Goal: Information Seeking & Learning: Learn about a topic

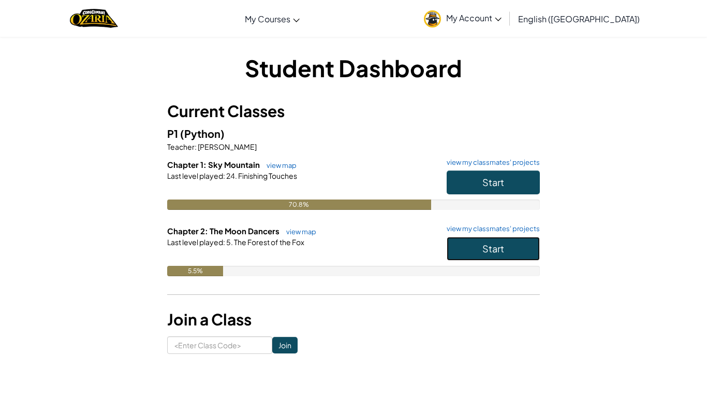
click at [499, 250] on span "Start" at bounding box center [494, 248] width 22 height 12
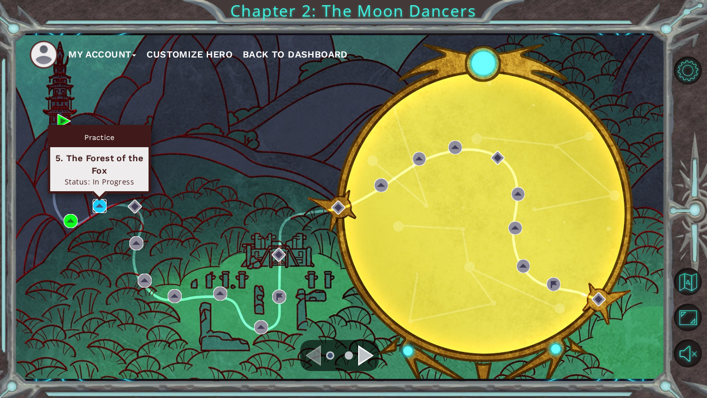
click at [100, 205] on img at bounding box center [100, 206] width 14 height 14
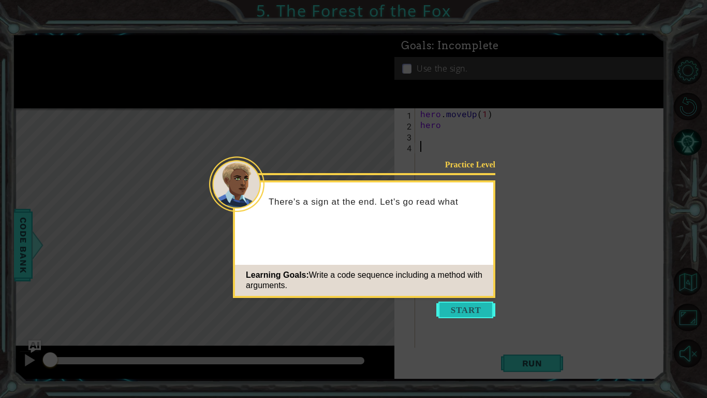
click at [446, 314] on button "Start" at bounding box center [466, 309] width 59 height 17
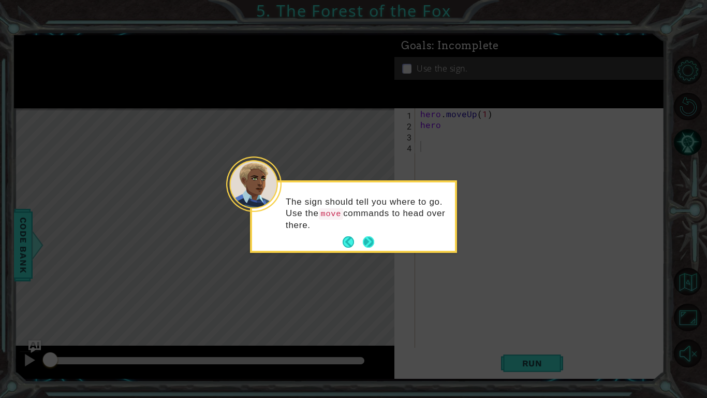
click at [365, 245] on button "Next" at bounding box center [369, 242] width 12 height 12
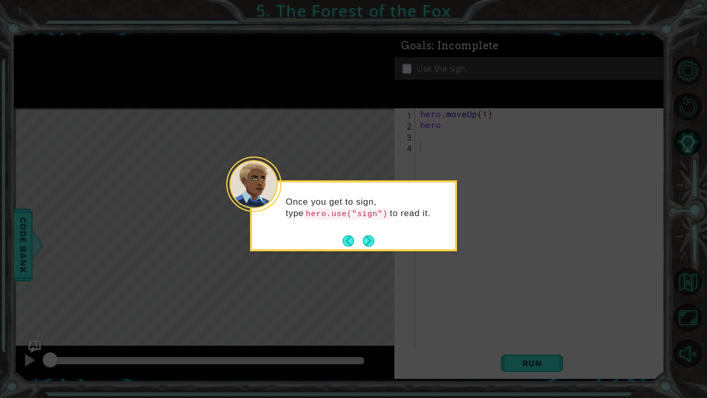
click at [365, 245] on button "Next" at bounding box center [368, 240] width 11 height 11
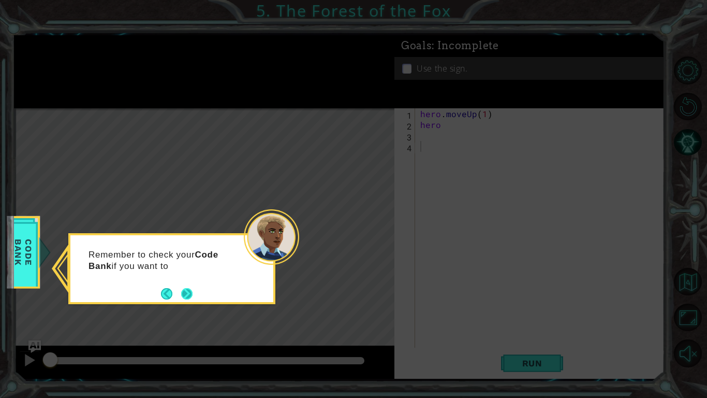
click at [183, 290] on button "Next" at bounding box center [187, 293] width 12 height 12
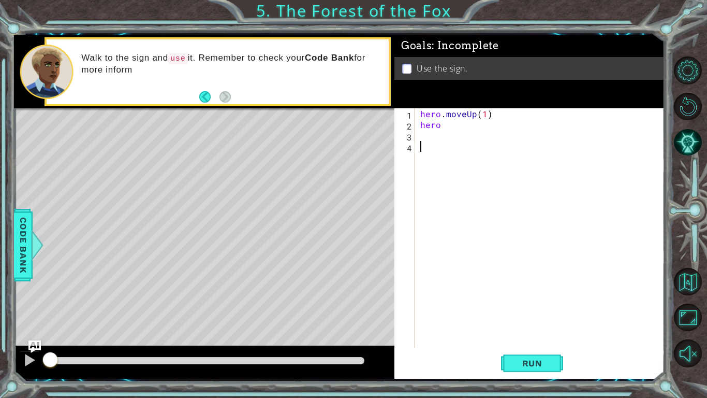
click at [443, 127] on div "hero . moveUp ( 1 ) hero" at bounding box center [542, 238] width 249 height 261
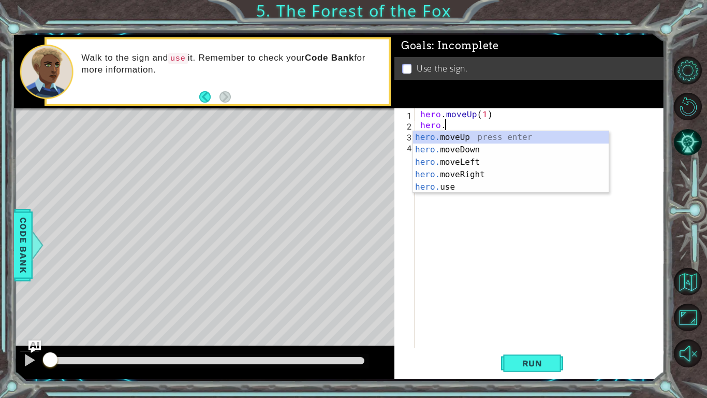
scroll to position [0, 1]
click at [435, 139] on div "hero. moveUp press enter hero. moveDown press enter hero. moveLeft press enter …" at bounding box center [511, 174] width 196 height 87
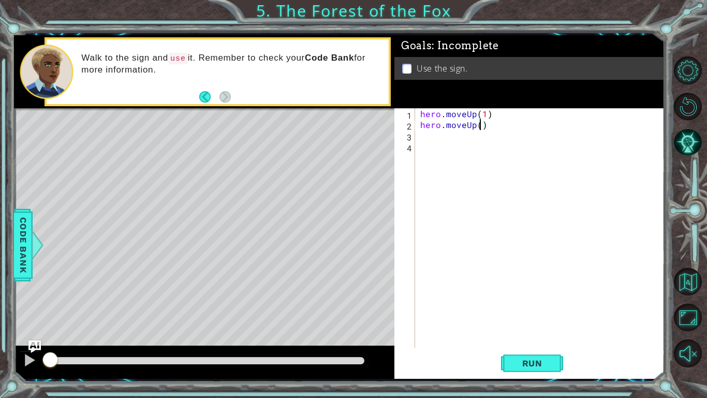
type textarea "hero.moveUp(1)"
click at [486, 127] on div "hero . moveUp ( 1 ) hero . moveUp ( 1 )" at bounding box center [542, 238] width 249 height 261
click at [522, 356] on button "Run" at bounding box center [532, 363] width 62 height 27
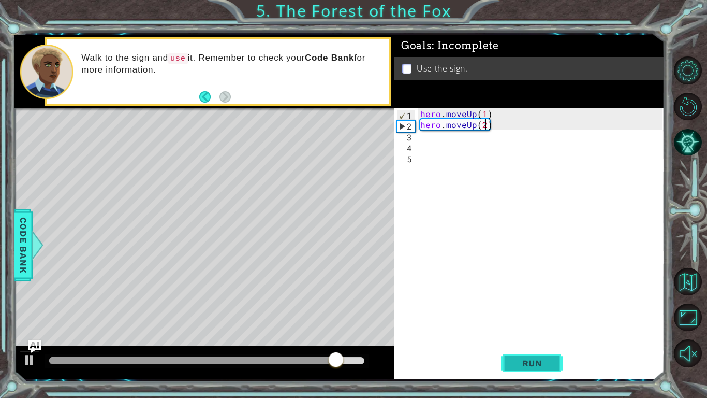
click at [522, 356] on button "Run" at bounding box center [532, 363] width 62 height 27
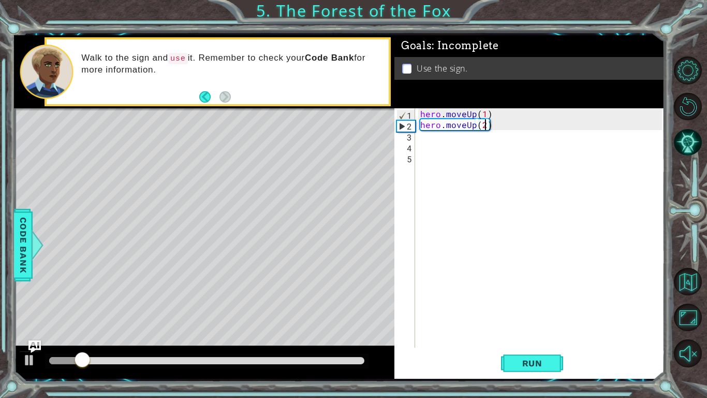
click at [492, 126] on div "hero . moveUp ( 1 ) hero . moveUp ( 2 )" at bounding box center [542, 238] width 249 height 261
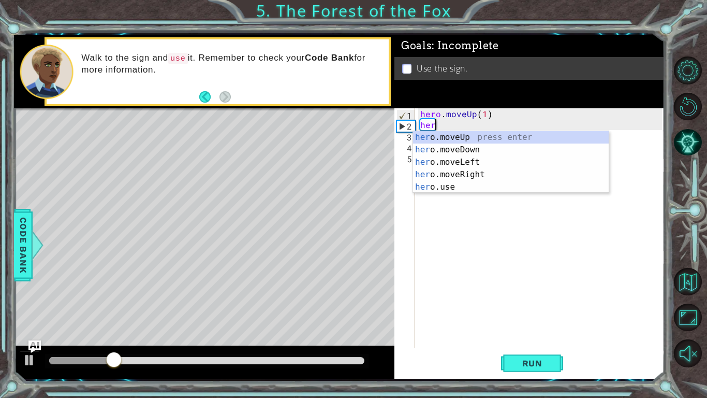
scroll to position [0, 0]
type textarea "h"
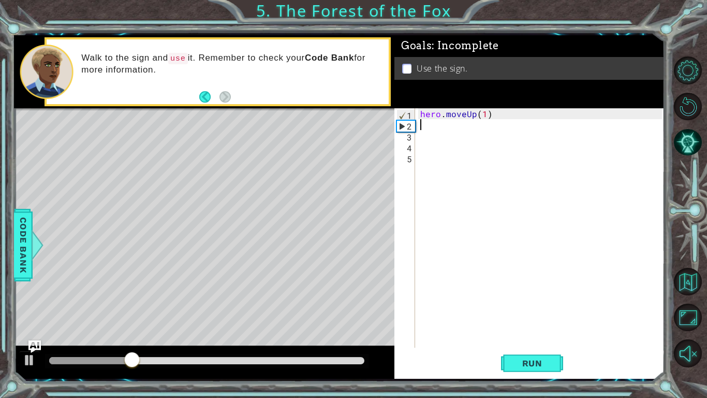
click at [493, 116] on div "hero . moveUp ( 1 )" at bounding box center [542, 238] width 249 height 261
type textarea "hero.moveUp(3)"
click at [517, 353] on button "Run" at bounding box center [532, 363] width 62 height 27
click at [426, 127] on div "hero . moveUp ( 3 )" at bounding box center [542, 238] width 249 height 261
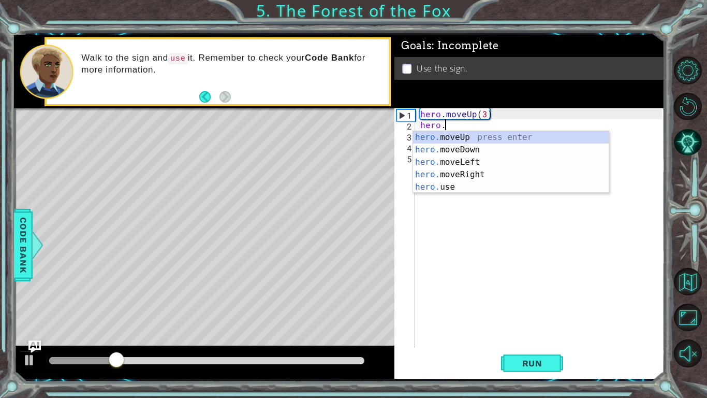
scroll to position [0, 1]
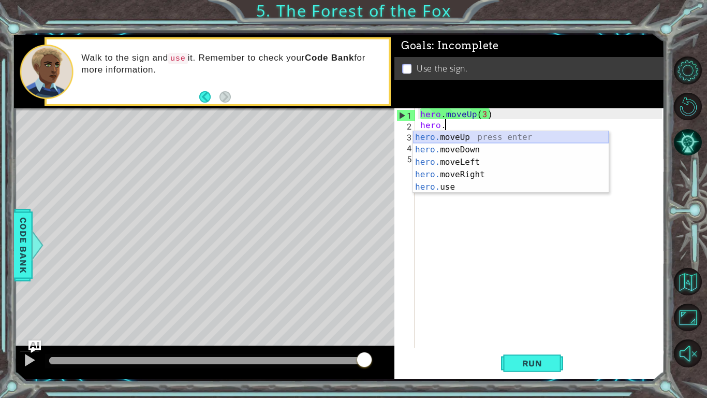
click at [467, 135] on div "hero. moveUp press enter hero. moveDown press enter hero. moveLeft press enter …" at bounding box center [511, 174] width 196 height 87
type textarea "hero.moveUp(1)"
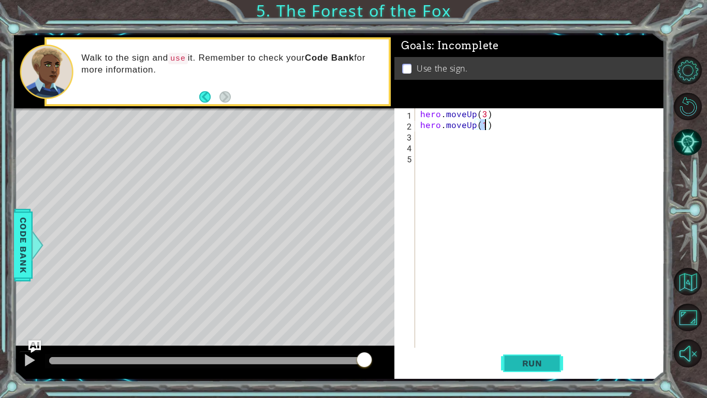
click at [547, 370] on button "Run" at bounding box center [532, 363] width 62 height 27
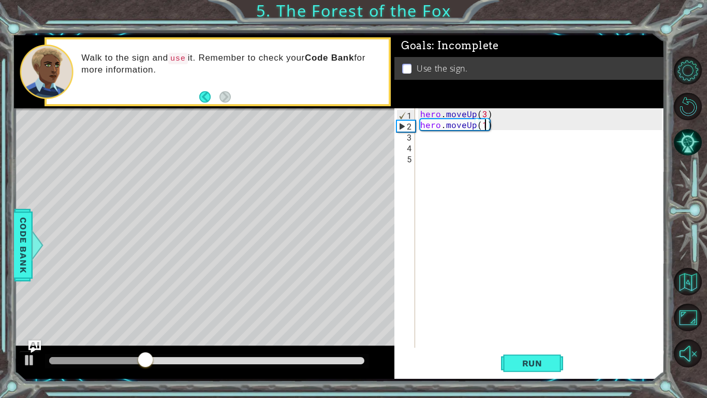
click at [424, 137] on div "hero . moveUp ( 3 ) hero . moveUp ( 1 )" at bounding box center [542, 238] width 249 height 261
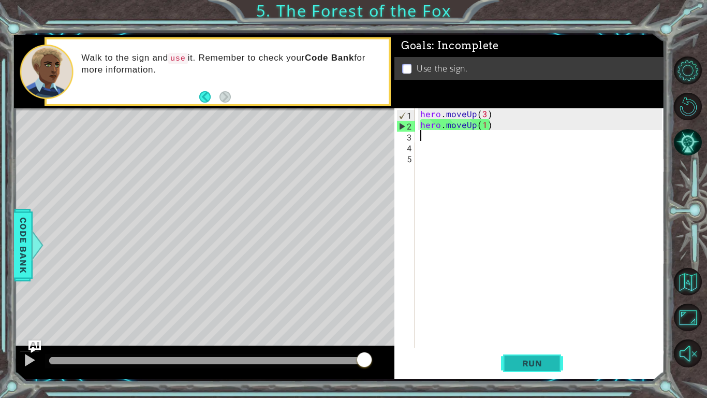
click at [534, 362] on span "Run" at bounding box center [532, 363] width 41 height 10
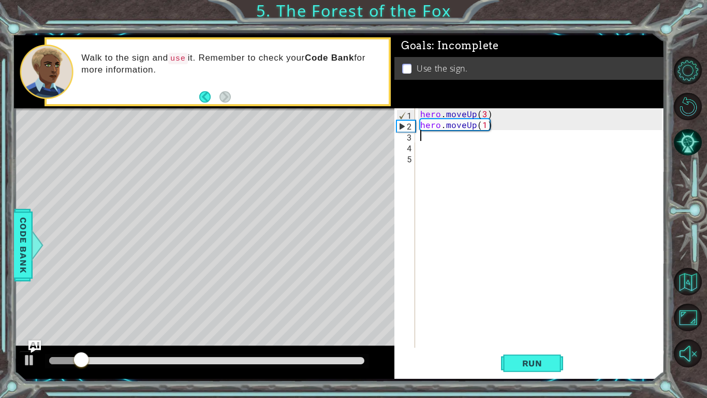
click at [486, 114] on div "hero . moveUp ( 3 ) hero . moveUp ( 1 )" at bounding box center [542, 238] width 249 height 261
type textarea "hero.moveUp(1)"
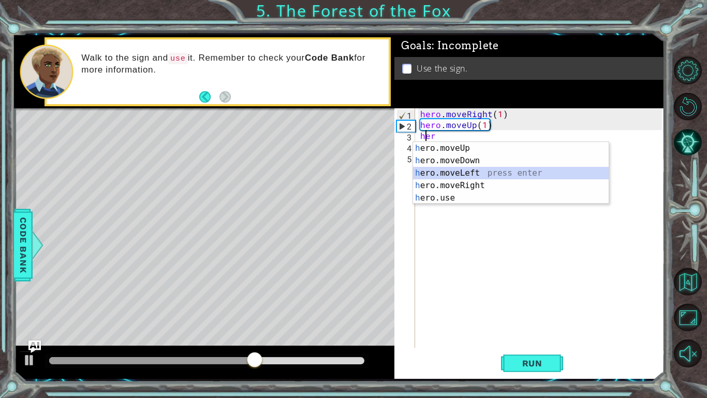
type textarea "hero.moveLeft(1)"
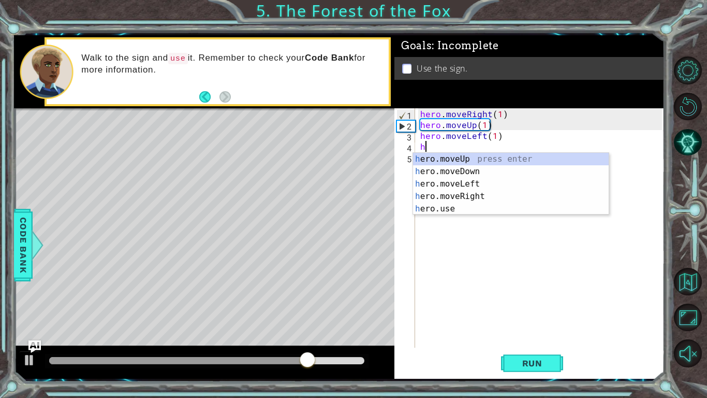
type textarea "hero.moveUp(1)"
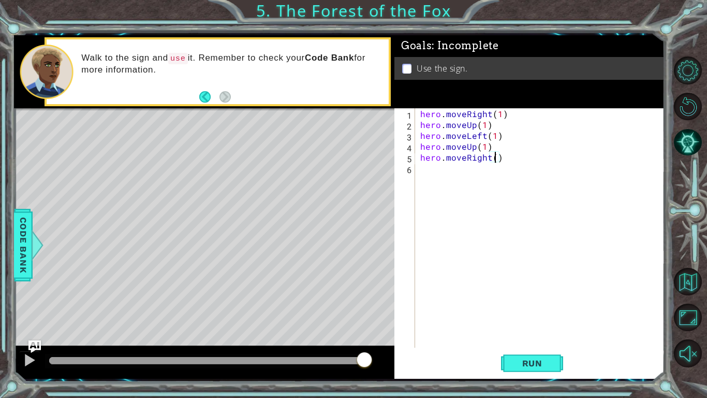
type textarea "hero.moveRight(2)"
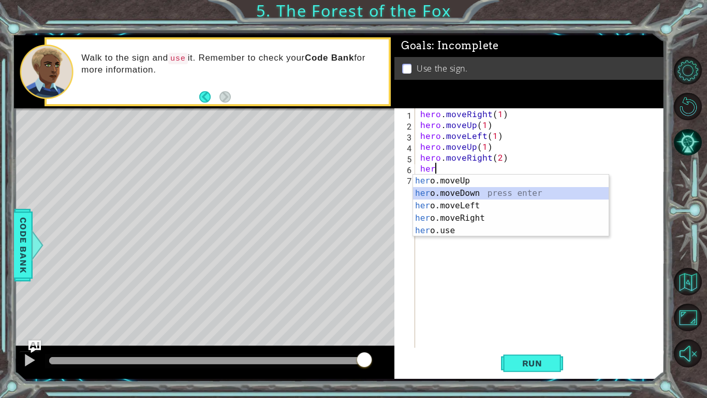
type textarea "hero.moveDown(1)"
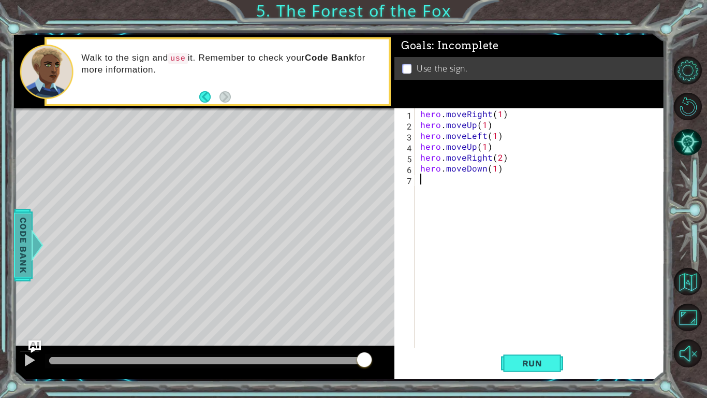
click at [27, 254] on span "Code Bank" at bounding box center [23, 244] width 17 height 63
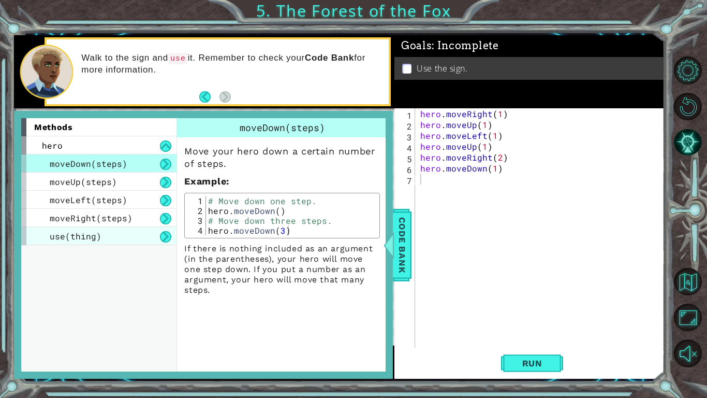
click at [90, 234] on span "use(thing)" at bounding box center [76, 235] width 52 height 11
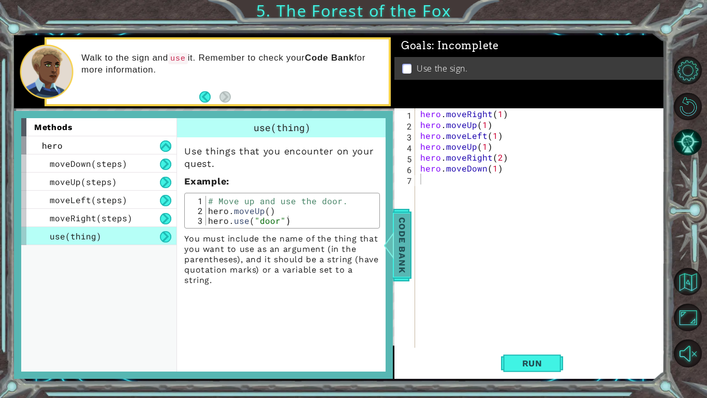
click at [406, 258] on span "Code Bank" at bounding box center [402, 244] width 17 height 63
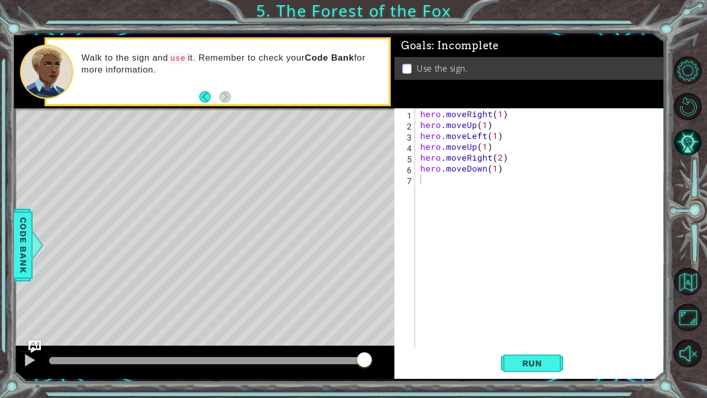
click at [554, 196] on div "hero . moveRight ( 1 ) hero . moveUp ( 1 ) hero . moveLeft ( 1 ) hero . moveUp …" at bounding box center [542, 238] width 249 height 261
type textarea "hero.use("sign")"
click at [527, 360] on span "Run" at bounding box center [532, 363] width 41 height 10
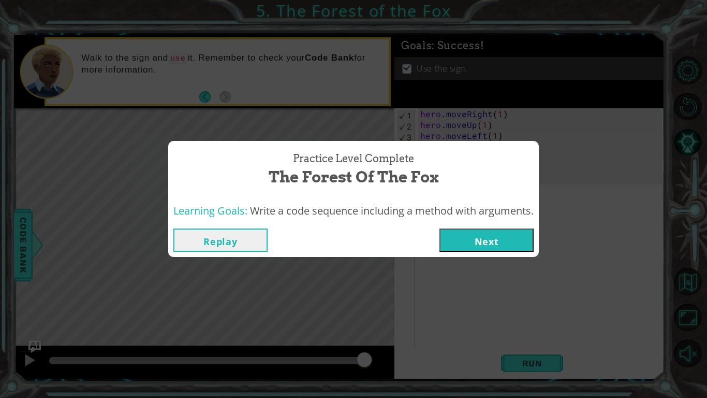
click at [494, 249] on button "Next" at bounding box center [487, 239] width 94 height 23
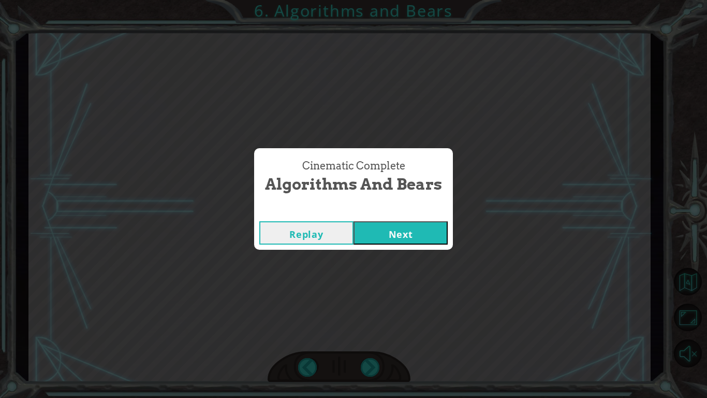
click at [429, 221] on button "Next" at bounding box center [401, 232] width 94 height 23
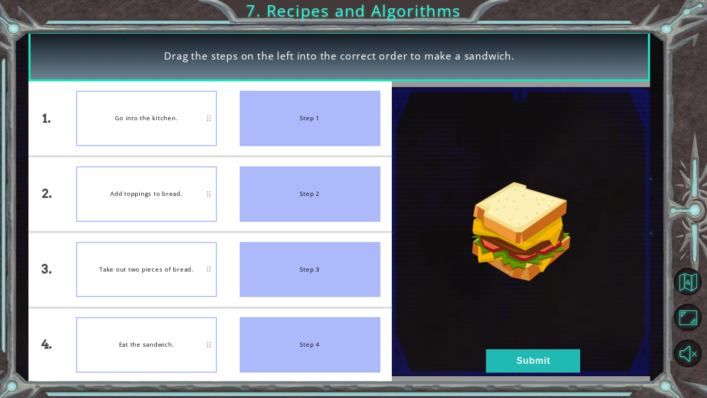
click at [179, 109] on div "Go into the kitchen." at bounding box center [146, 118] width 141 height 55
click at [176, 193] on div "Add toppings to bread." at bounding box center [146, 193] width 141 height 55
click at [491, 350] on button "Submit" at bounding box center [533, 360] width 94 height 23
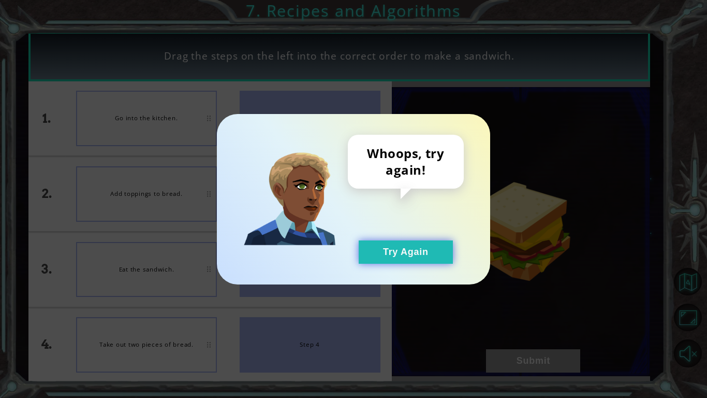
click at [393, 261] on button "Try Again" at bounding box center [406, 251] width 94 height 23
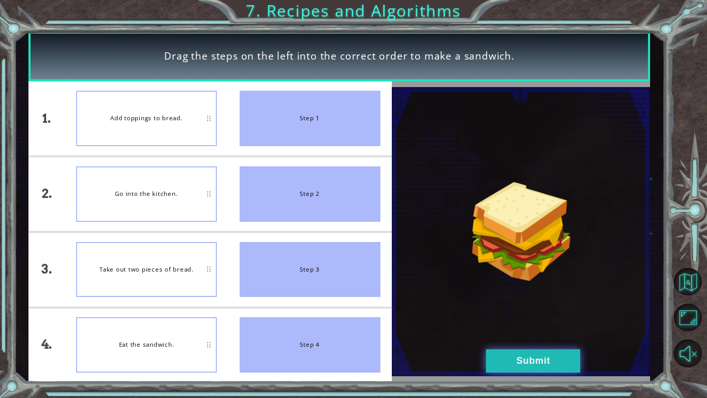
click at [515, 354] on button "Submit" at bounding box center [533, 360] width 94 height 23
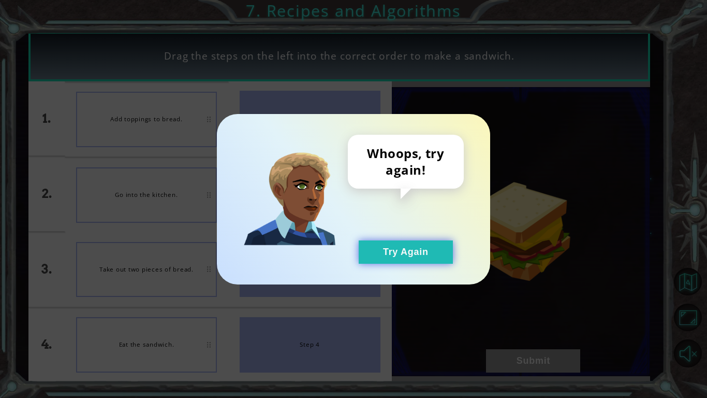
click at [369, 261] on button "Try Again" at bounding box center [406, 251] width 94 height 23
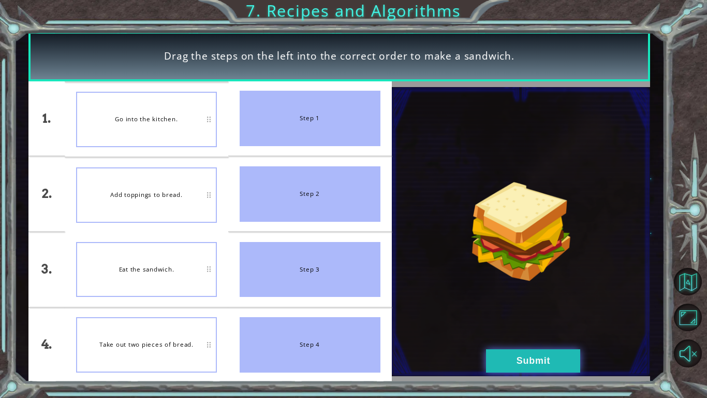
click at [550, 363] on button "Submit" at bounding box center [533, 360] width 94 height 23
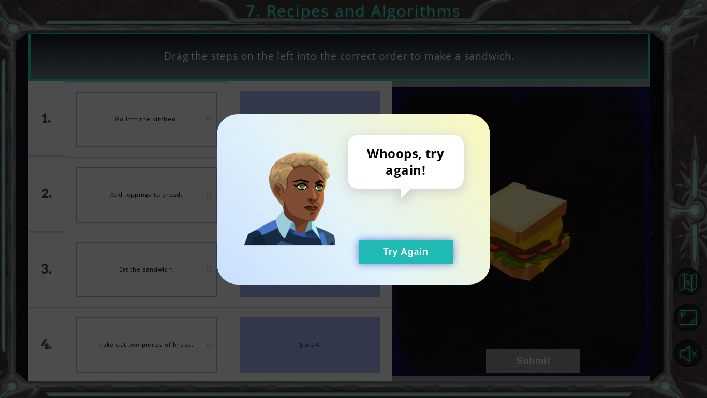
click at [422, 261] on button "Try Again" at bounding box center [406, 251] width 94 height 23
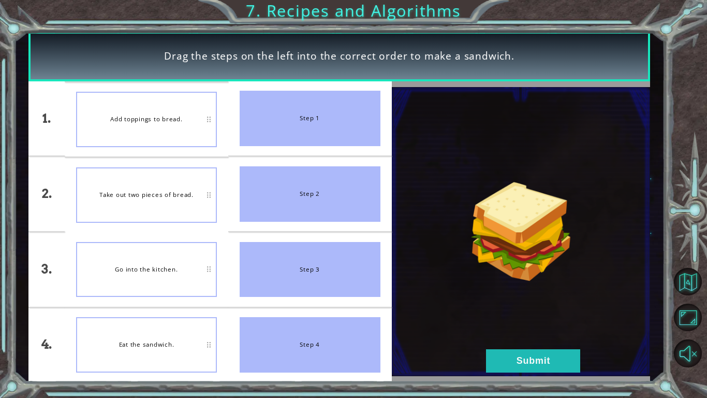
click at [483, 361] on img at bounding box center [521, 231] width 259 height 289
click at [496, 367] on button "Submit" at bounding box center [533, 360] width 94 height 23
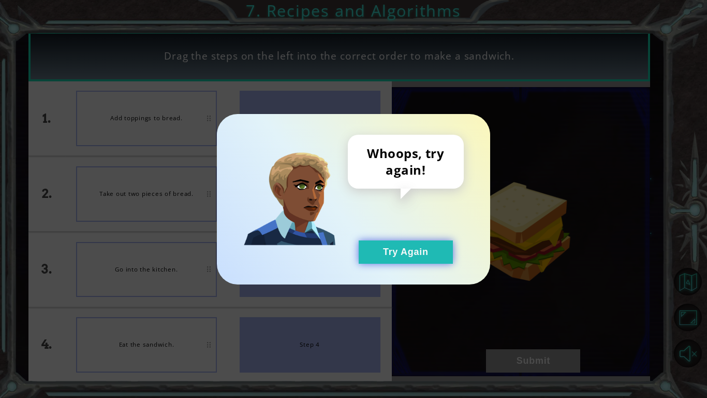
click at [389, 243] on button "Try Again" at bounding box center [406, 251] width 94 height 23
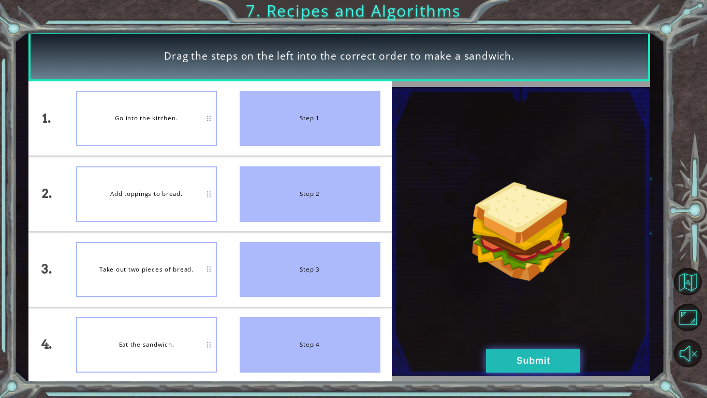
click at [532, 365] on button "Submit" at bounding box center [533, 360] width 94 height 23
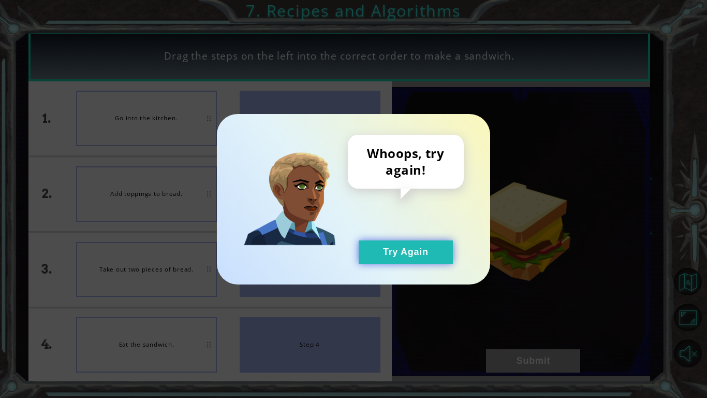
click at [377, 248] on button "Try Again" at bounding box center [406, 251] width 94 height 23
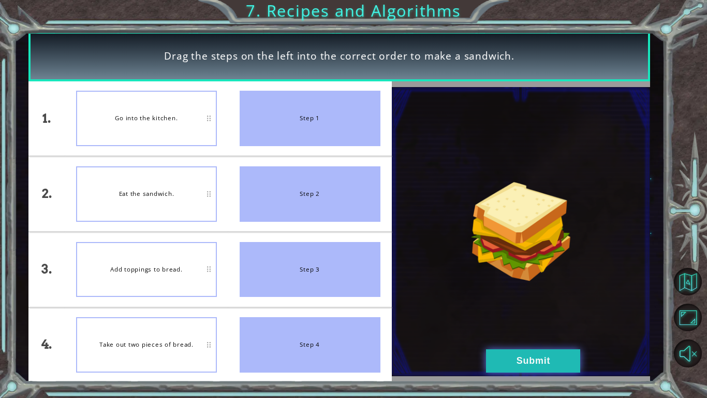
click at [512, 363] on button "Submit" at bounding box center [533, 360] width 94 height 23
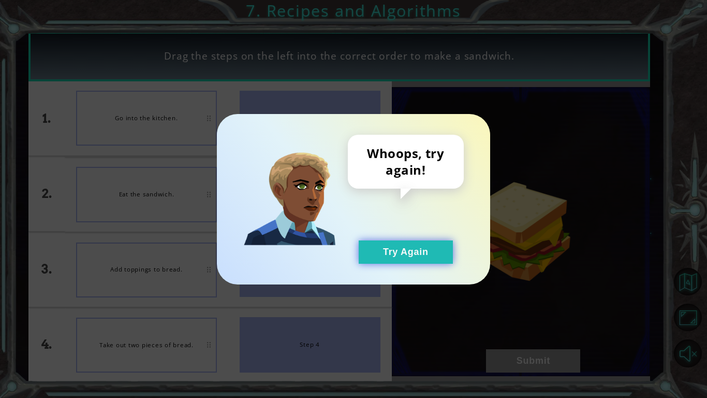
click at [388, 262] on button "Try Again" at bounding box center [406, 251] width 94 height 23
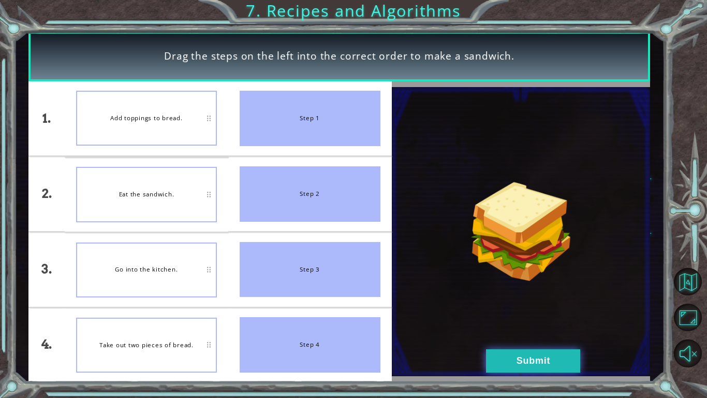
click at [531, 360] on button "Submit" at bounding box center [533, 360] width 94 height 23
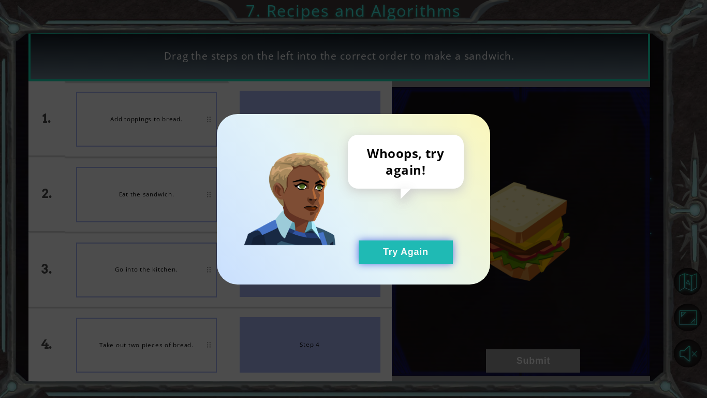
click at [419, 251] on button "Try Again" at bounding box center [406, 251] width 94 height 23
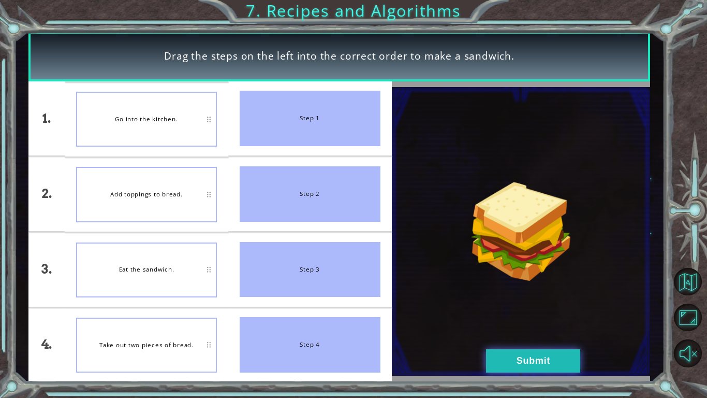
click at [515, 362] on button "Submit" at bounding box center [533, 360] width 94 height 23
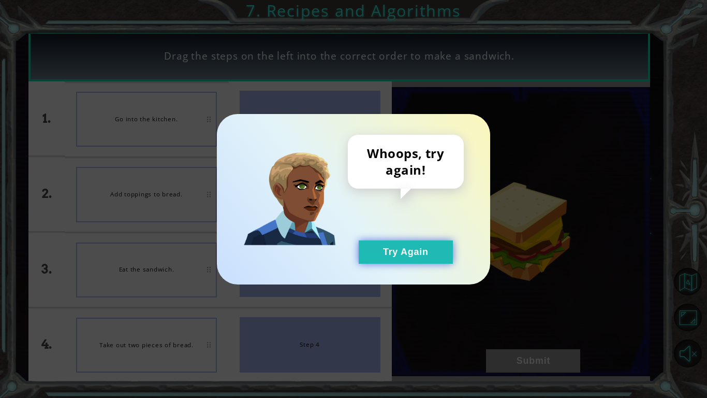
click at [418, 262] on button "Try Again" at bounding box center [406, 251] width 94 height 23
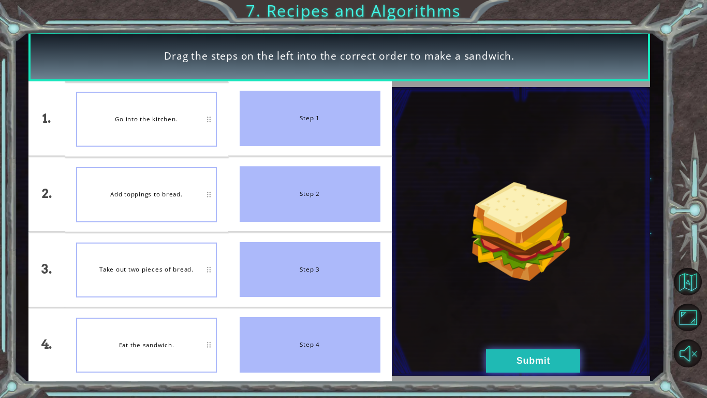
click at [524, 364] on button "Submit" at bounding box center [533, 360] width 94 height 23
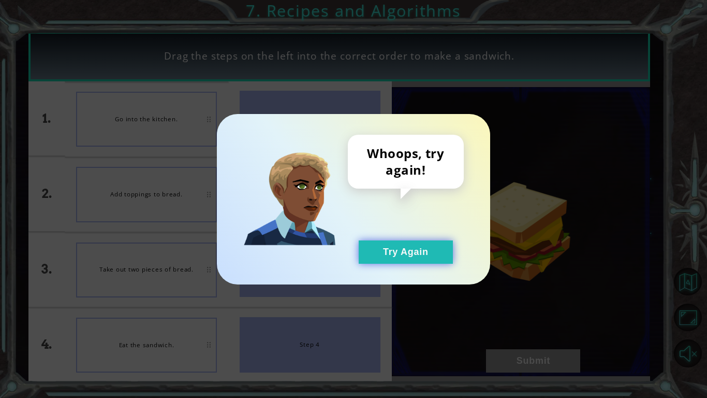
click at [436, 261] on button "Try Again" at bounding box center [406, 251] width 94 height 23
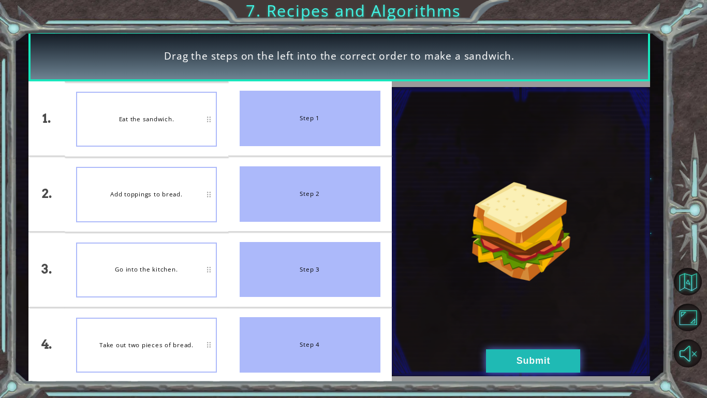
click at [525, 358] on button "Submit" at bounding box center [533, 360] width 94 height 23
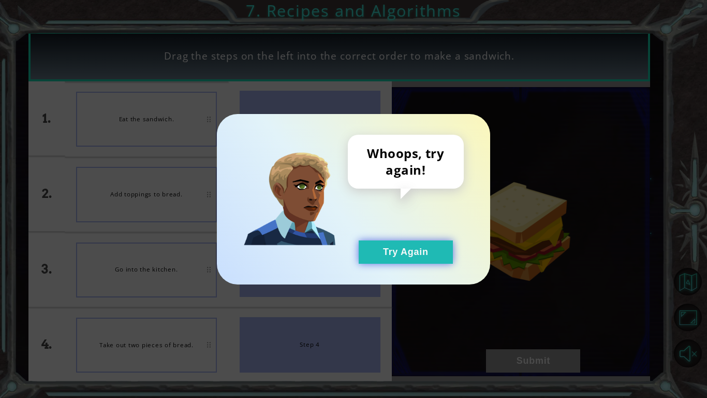
click at [407, 245] on button "Try Again" at bounding box center [406, 251] width 94 height 23
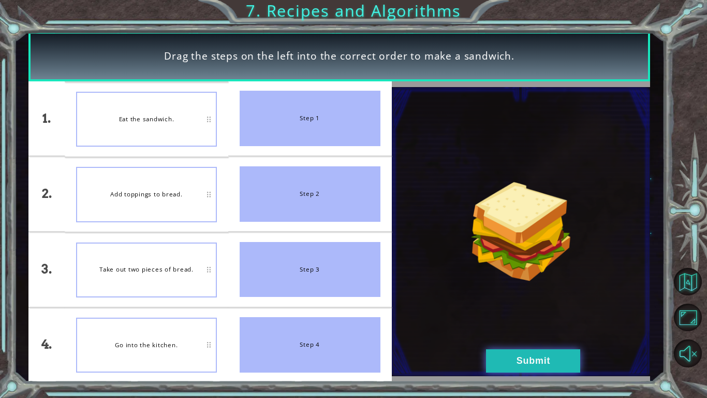
click at [505, 355] on button "Submit" at bounding box center [533, 360] width 94 height 23
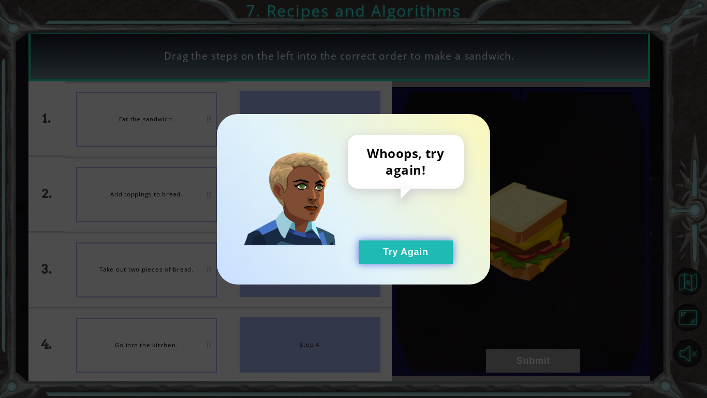
click at [398, 241] on button "Try Again" at bounding box center [406, 251] width 94 height 23
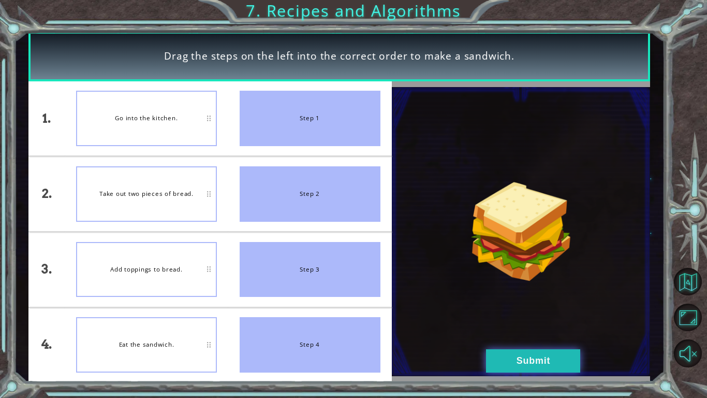
click at [529, 354] on button "Submit" at bounding box center [533, 360] width 94 height 23
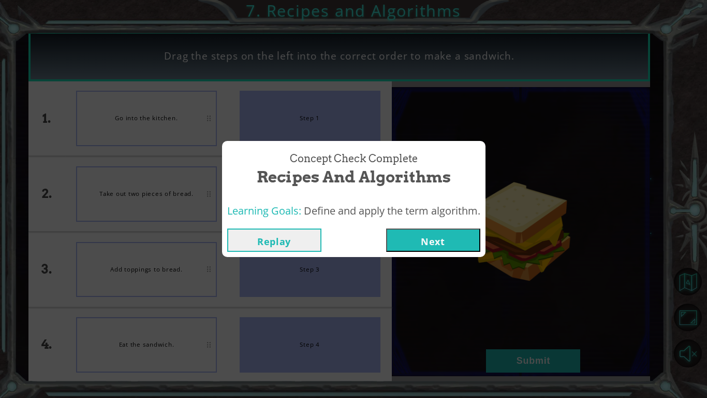
click at [430, 232] on button "Next" at bounding box center [433, 239] width 94 height 23
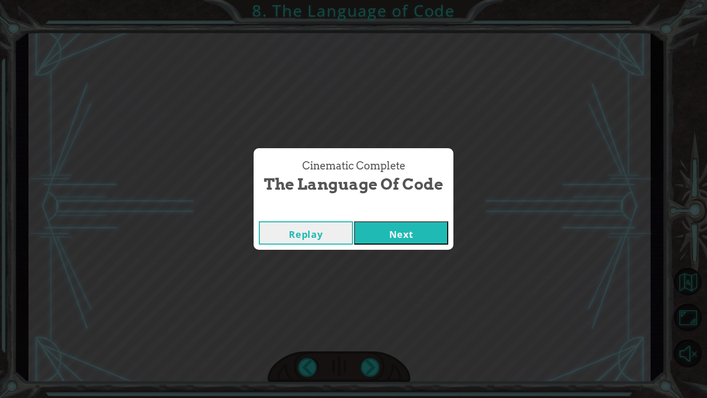
click at [406, 230] on button "Next" at bounding box center [401, 232] width 94 height 23
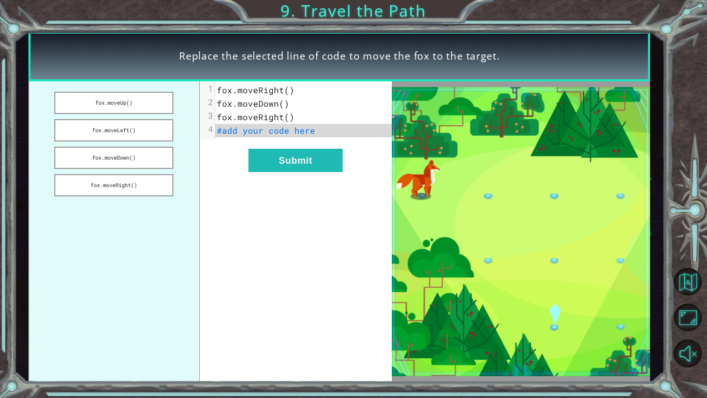
click at [374, 295] on div "xxxxxxxxxx 4 1 fox.moveRight() 2 fox.moveDown() 3 fox.moveRight() 4 #add your c…" at bounding box center [296, 231] width 192 height 301
click at [165, 104] on button "fox.moveUp()" at bounding box center [113, 103] width 119 height 22
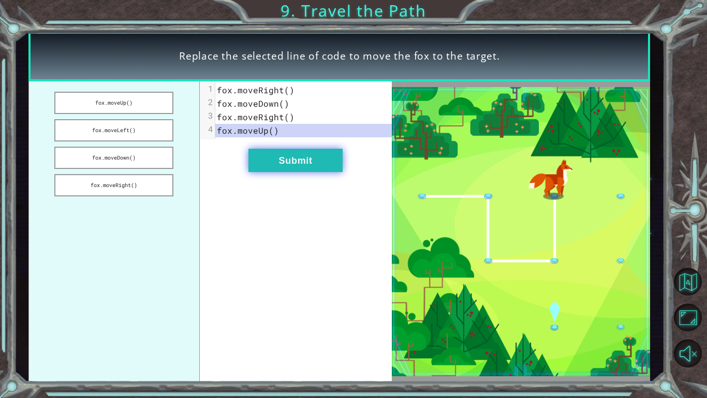
click at [309, 149] on button "Submit" at bounding box center [296, 160] width 94 height 23
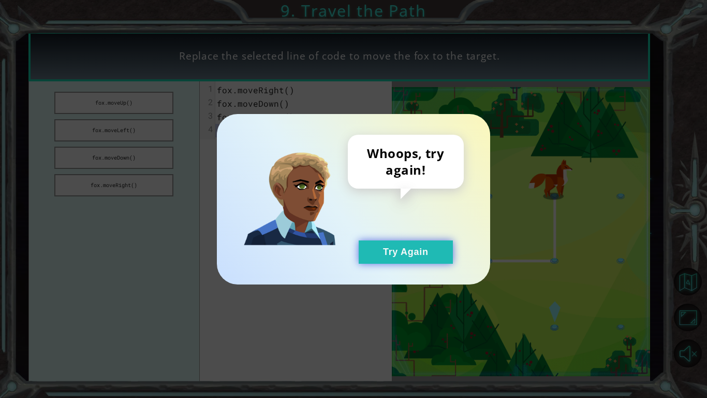
click at [418, 254] on button "Try Again" at bounding box center [406, 251] width 94 height 23
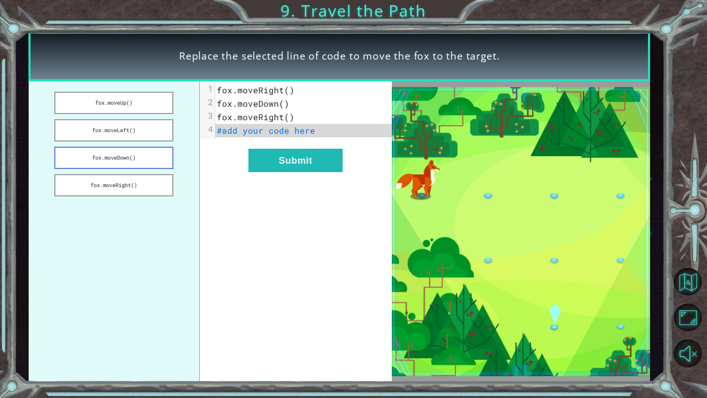
click at [157, 157] on button "fox.moveDown()" at bounding box center [113, 158] width 119 height 22
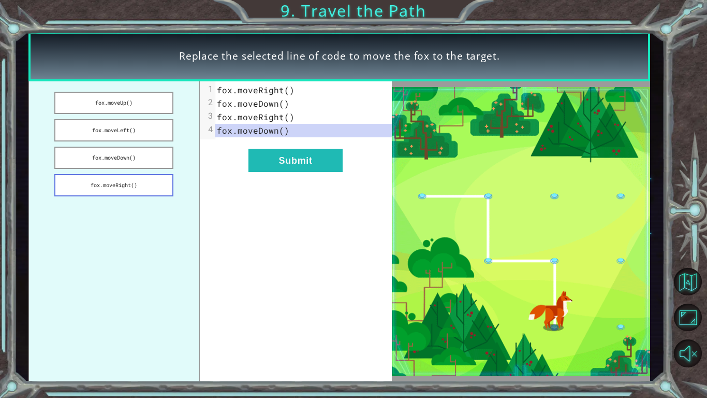
click at [129, 187] on button "fox.moveRight()" at bounding box center [113, 185] width 119 height 22
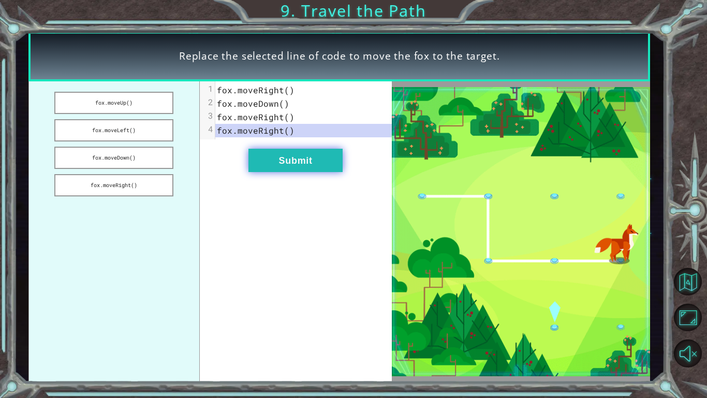
click at [251, 171] on button "Submit" at bounding box center [296, 160] width 94 height 23
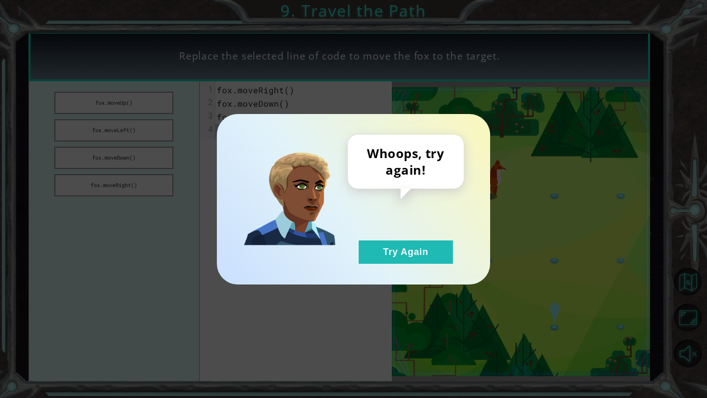
click at [430, 264] on div "Whoops, try again! Try Again" at bounding box center [353, 199] width 273 height 170
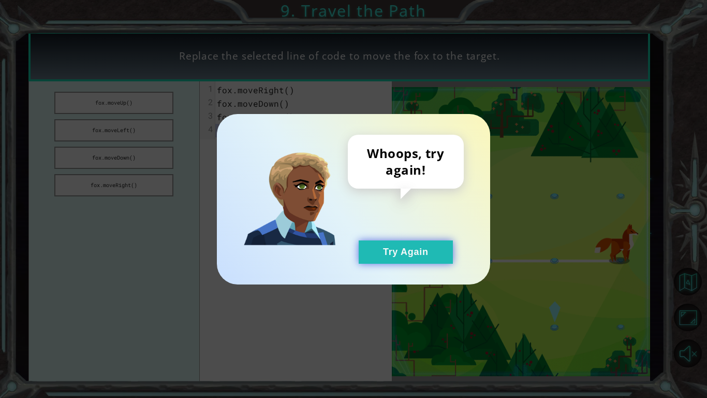
click at [408, 246] on button "Try Again" at bounding box center [406, 251] width 94 height 23
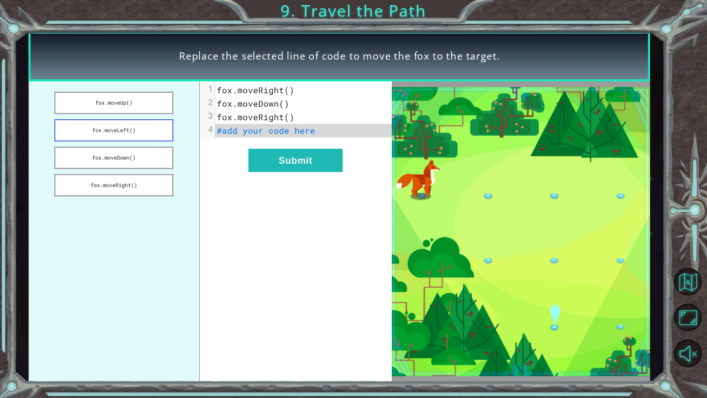
click at [137, 128] on button "fox.moveLeft()" at bounding box center [113, 130] width 119 height 22
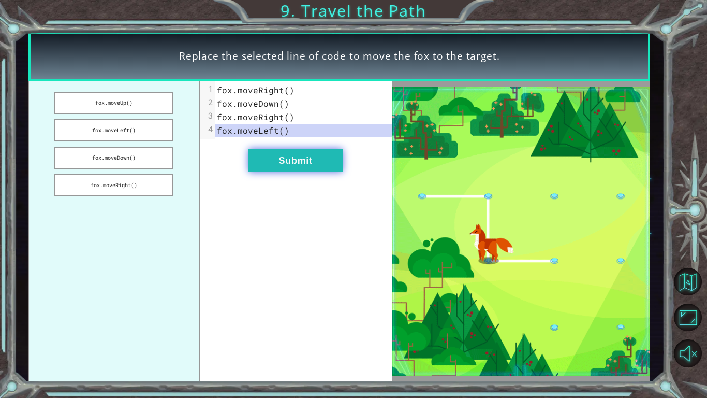
click at [296, 153] on button "Submit" at bounding box center [296, 160] width 94 height 23
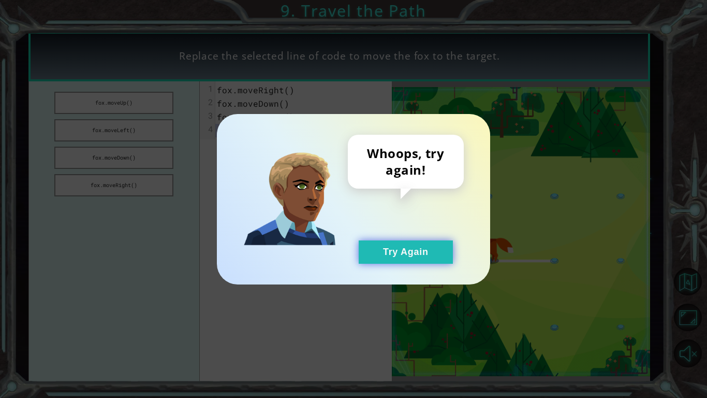
click at [385, 259] on button "Try Again" at bounding box center [406, 251] width 94 height 23
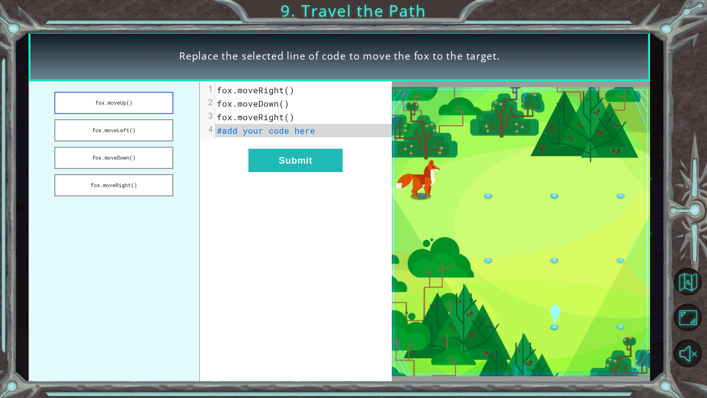
click at [148, 108] on button "fox.moveUp()" at bounding box center [113, 103] width 119 height 22
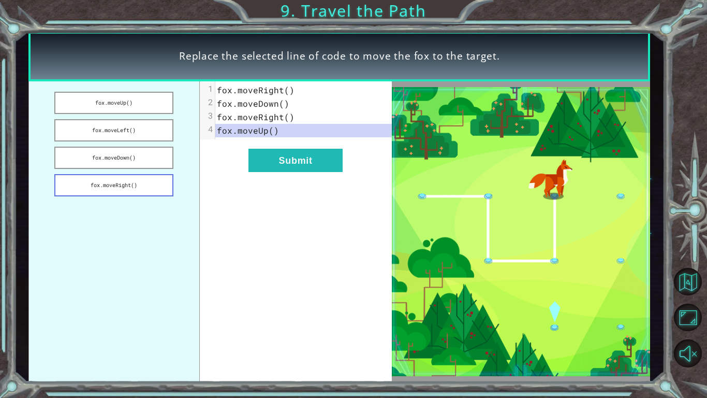
click at [113, 190] on button "fox.moveRight()" at bounding box center [113, 185] width 119 height 22
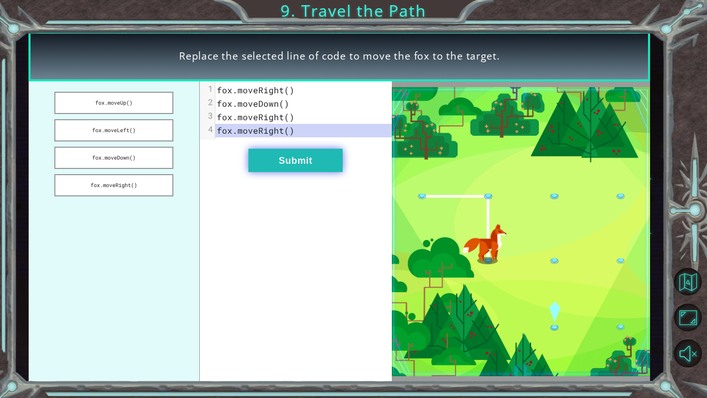
click at [280, 163] on button "Submit" at bounding box center [296, 160] width 94 height 23
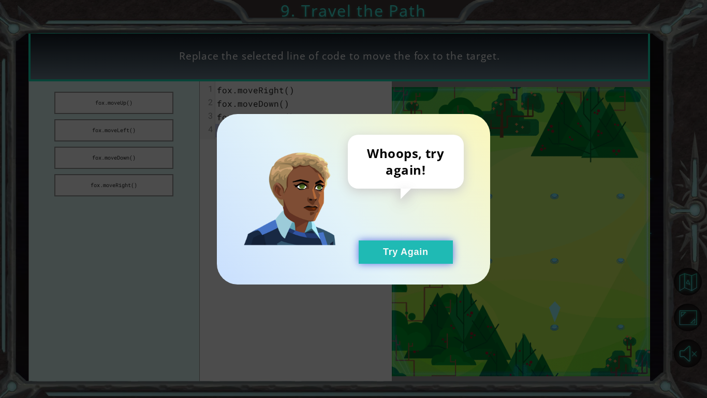
click at [393, 258] on button "Try Again" at bounding box center [406, 251] width 94 height 23
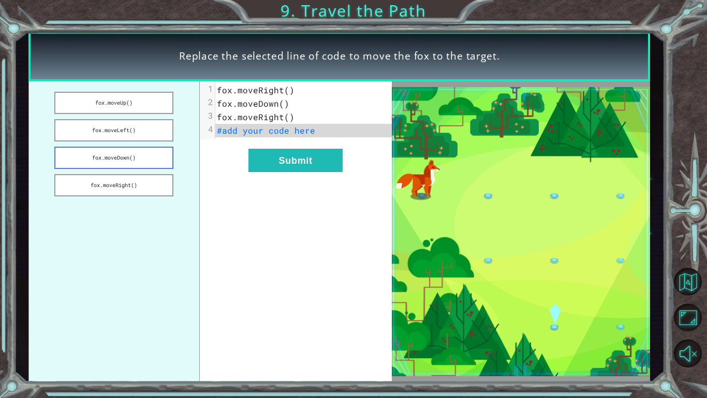
click at [157, 155] on button "fox.moveDown()" at bounding box center [113, 158] width 119 height 22
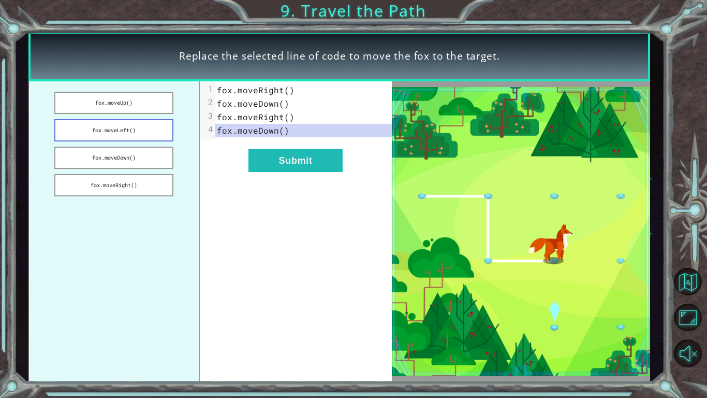
click at [151, 126] on button "fox.moveLeft()" at bounding box center [113, 130] width 119 height 22
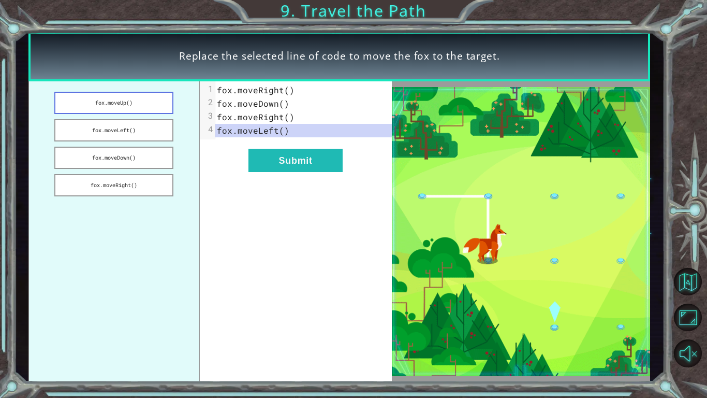
click at [143, 102] on button "fox.moveUp()" at bounding box center [113, 103] width 119 height 22
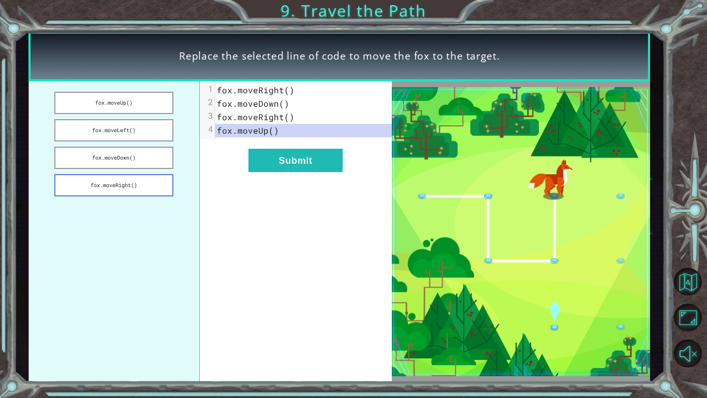
click at [123, 184] on button "fox.moveRight()" at bounding box center [113, 185] width 119 height 22
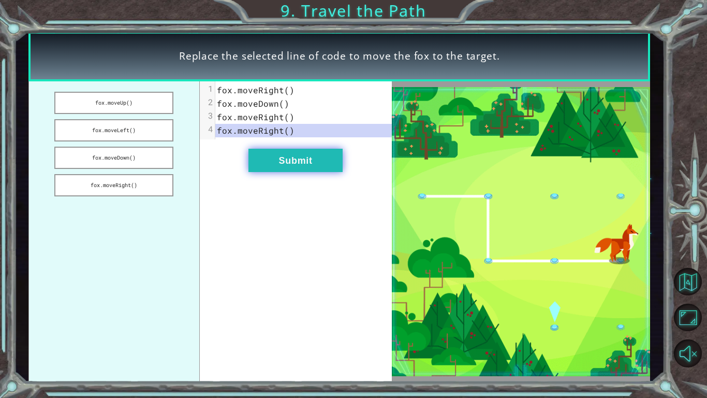
click at [296, 154] on button "Submit" at bounding box center [296, 160] width 94 height 23
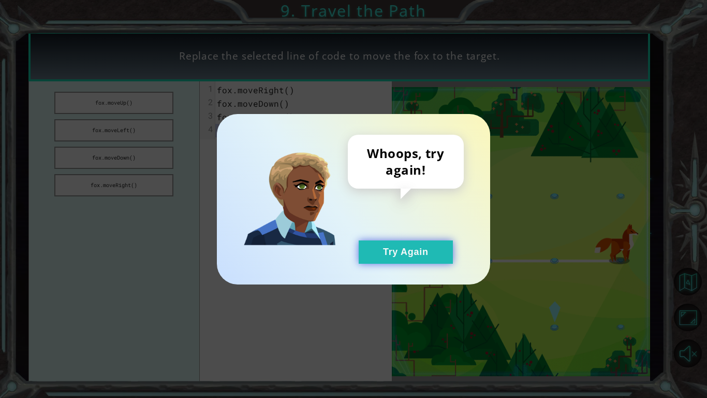
click at [380, 249] on button "Try Again" at bounding box center [406, 251] width 94 height 23
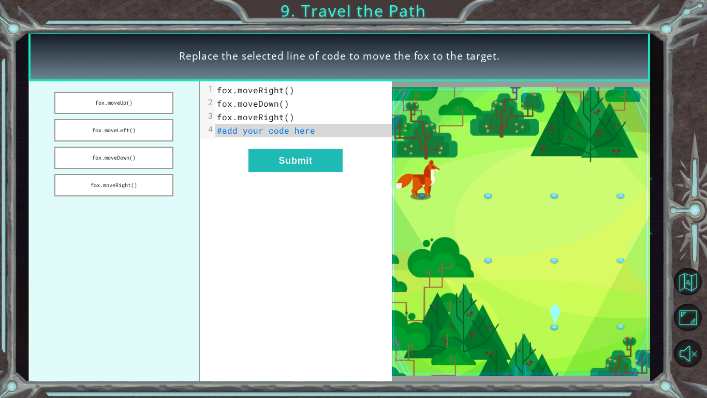
click at [234, 135] on span "#add your code here" at bounding box center [266, 130] width 98 height 11
click at [141, 98] on button "fox.moveUp()" at bounding box center [113, 103] width 119 height 22
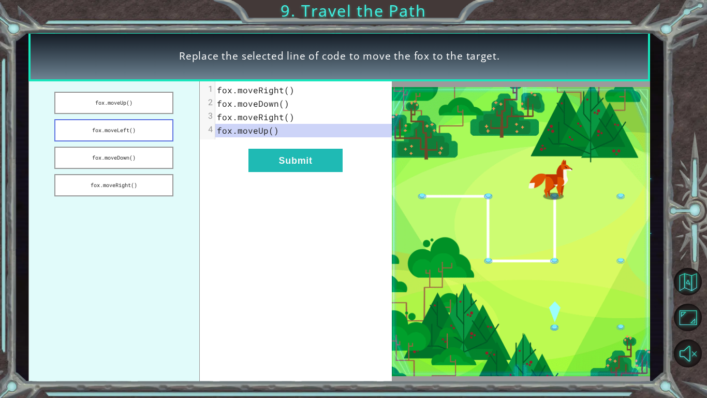
click at [141, 129] on button "fox.moveLeft()" at bounding box center [113, 130] width 119 height 22
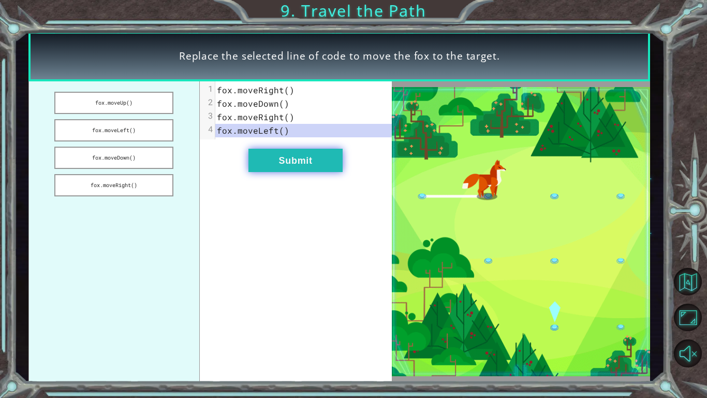
click at [328, 169] on button "Submit" at bounding box center [296, 160] width 94 height 23
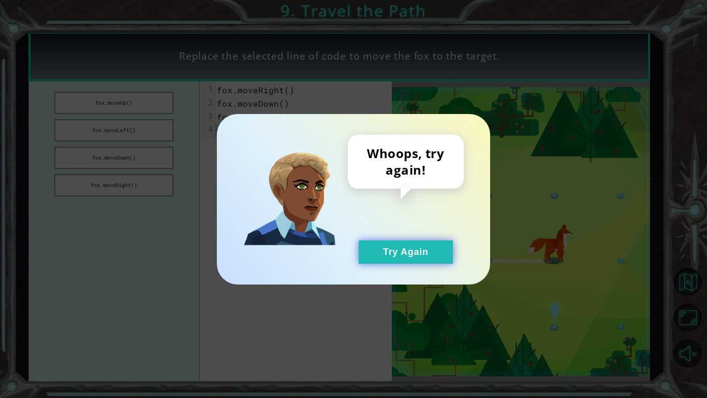
click at [375, 246] on button "Try Again" at bounding box center [406, 251] width 94 height 23
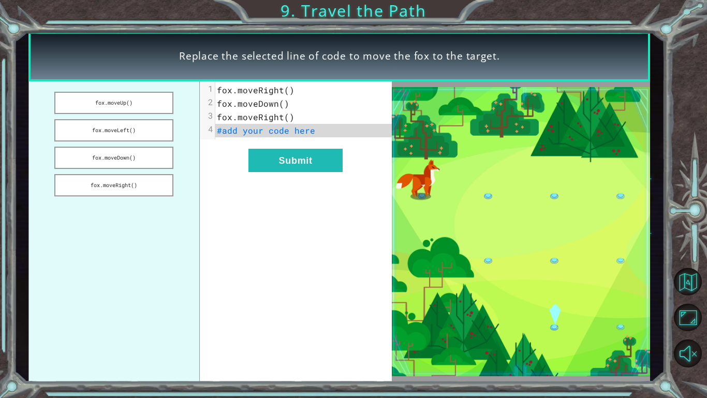
click at [235, 133] on span "#add your code here" at bounding box center [266, 130] width 98 height 11
click at [114, 132] on button "fox.moveLeft()" at bounding box center [113, 130] width 119 height 22
click at [283, 125] on span "fox.moveLeft()" at bounding box center [253, 130] width 73 height 11
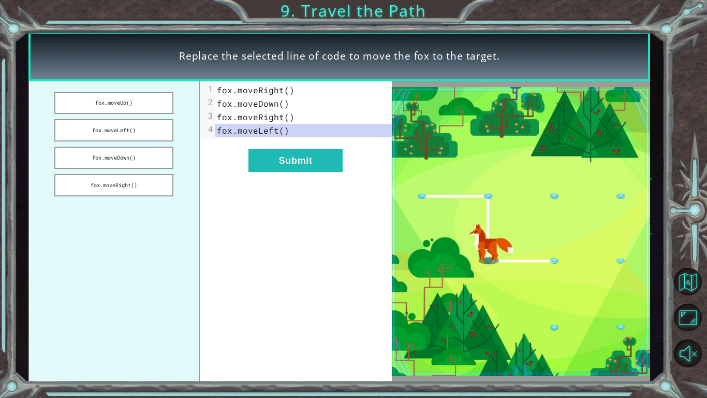
click at [282, 127] on span "fox.moveLeft()" at bounding box center [253, 130] width 73 height 11
click at [314, 165] on button "Submit" at bounding box center [296, 160] width 94 height 23
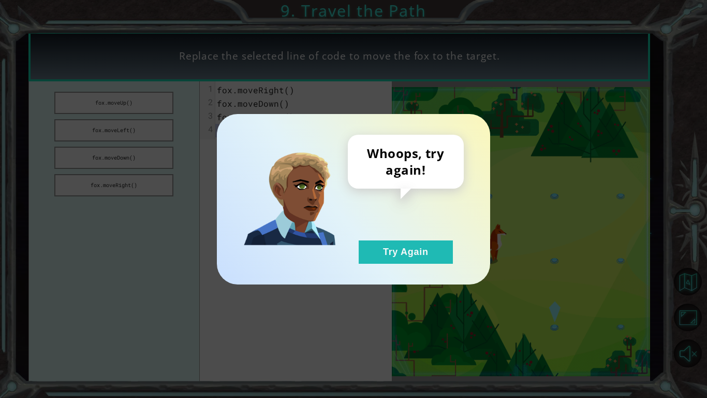
click at [314, 165] on img at bounding box center [289, 198] width 93 height 93
click at [422, 264] on div "Whoops, try again! Try Again" at bounding box center [353, 199] width 273 height 170
click at [385, 257] on button "Try Again" at bounding box center [406, 251] width 94 height 23
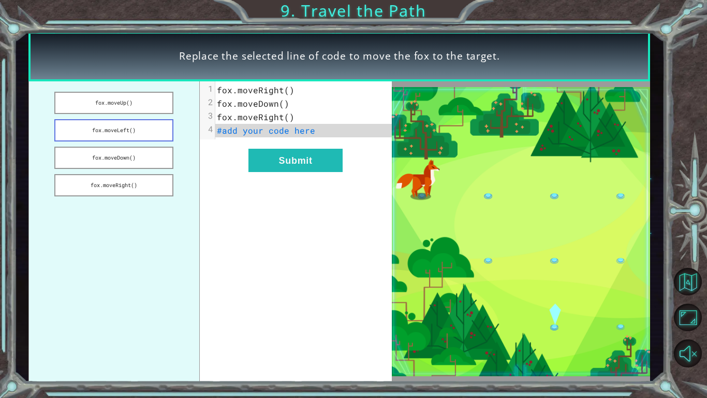
click at [150, 133] on button "fox.moveLeft()" at bounding box center [113, 130] width 119 height 22
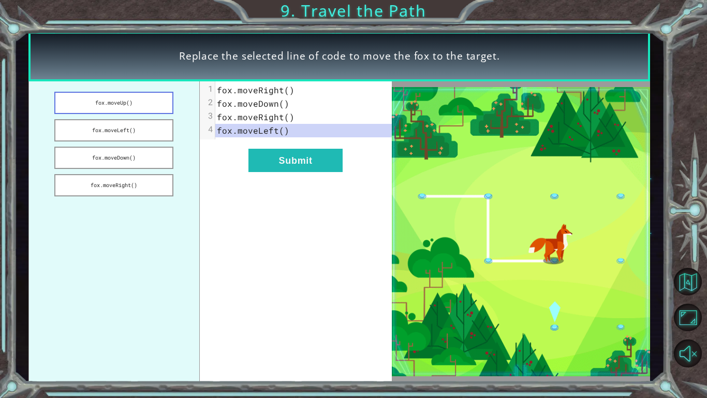
click at [160, 106] on button "fox.moveUp()" at bounding box center [113, 103] width 119 height 22
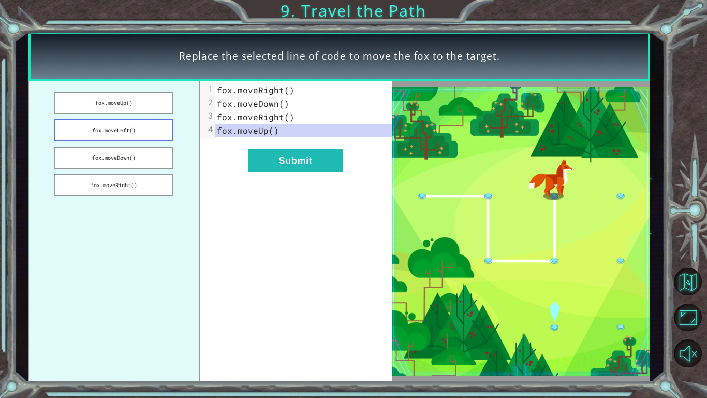
click at [147, 124] on button "fox.moveLeft()" at bounding box center [113, 130] width 119 height 22
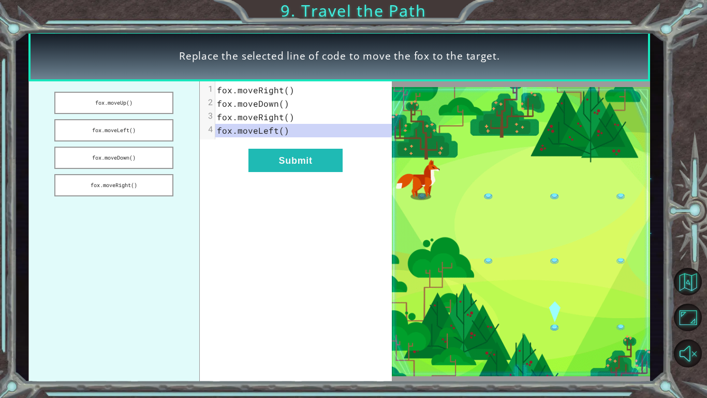
click at [258, 134] on span "fox.moveLeft()" at bounding box center [253, 130] width 73 height 11
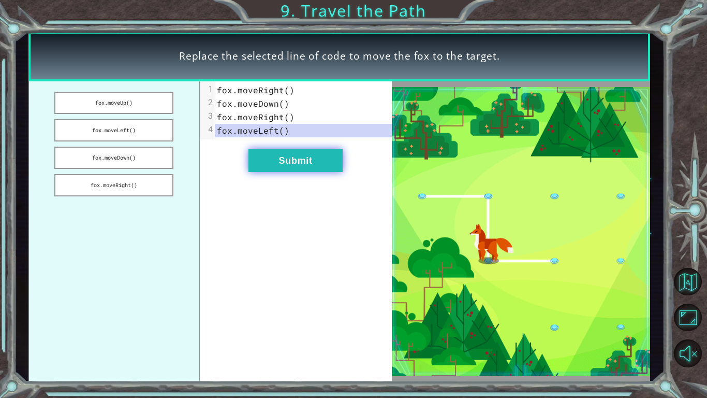
click at [276, 165] on button "Submit" at bounding box center [296, 160] width 94 height 23
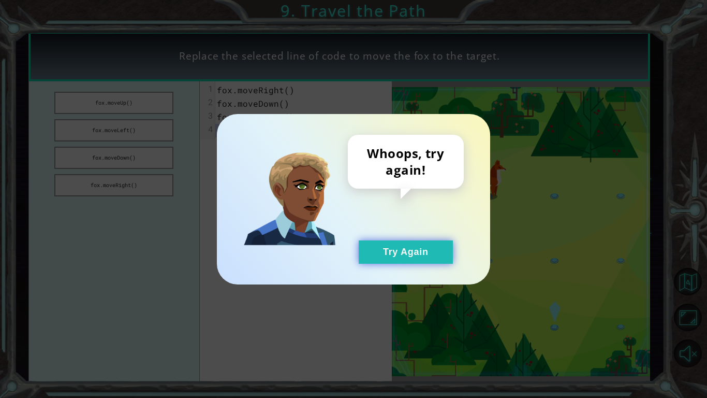
click at [408, 243] on button "Try Again" at bounding box center [406, 251] width 94 height 23
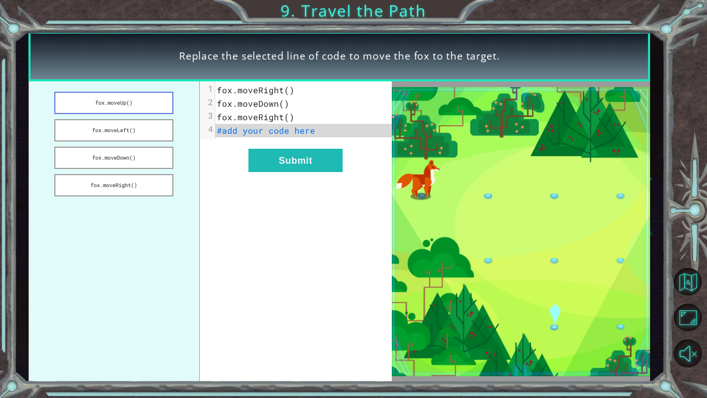
click at [136, 113] on button "fox.moveUp()" at bounding box center [113, 103] width 119 height 22
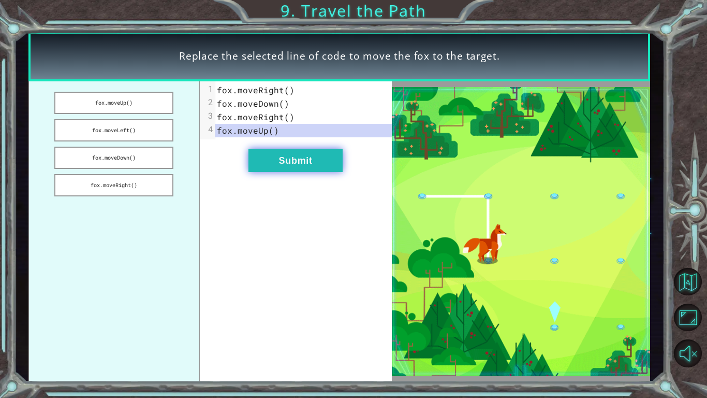
click at [316, 168] on button "Submit" at bounding box center [296, 160] width 94 height 23
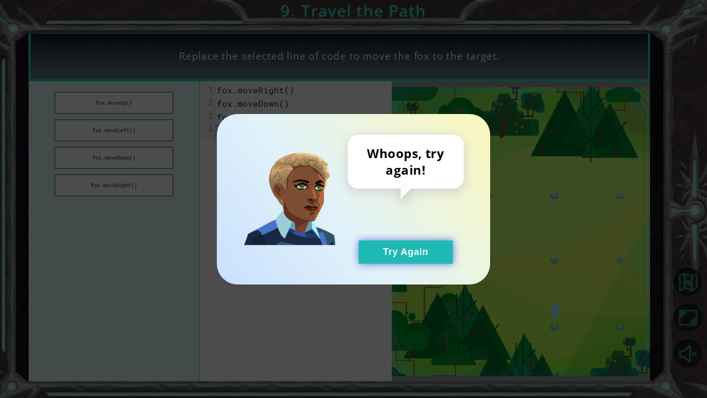
click at [394, 251] on button "Try Again" at bounding box center [406, 251] width 94 height 23
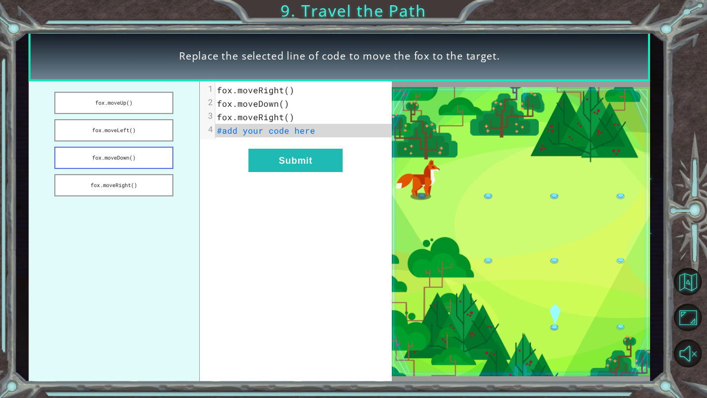
click at [162, 163] on button "fox.moveDown()" at bounding box center [113, 158] width 119 height 22
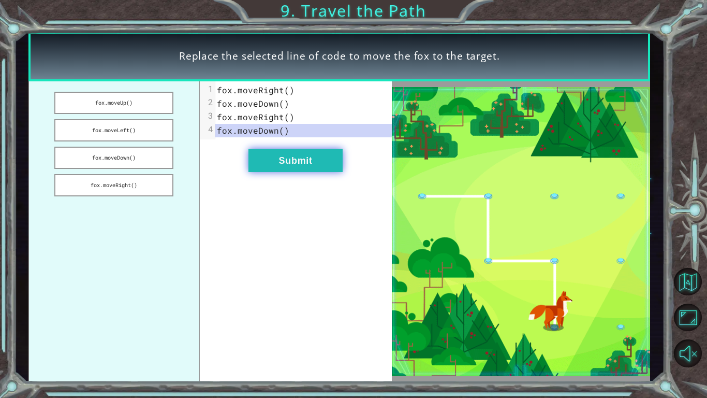
click at [303, 166] on button "Submit" at bounding box center [296, 160] width 94 height 23
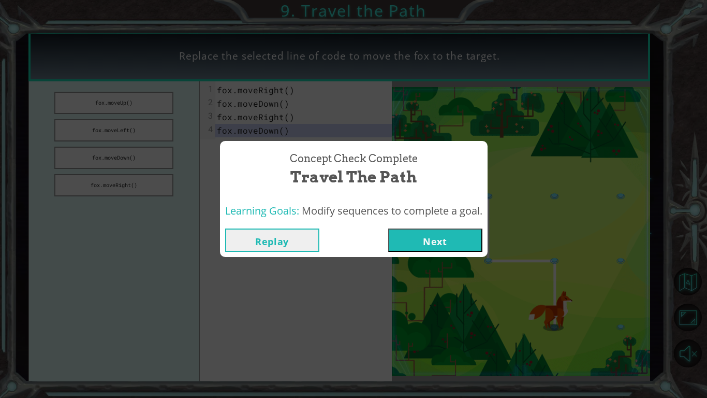
click at [430, 233] on button "Next" at bounding box center [435, 239] width 94 height 23
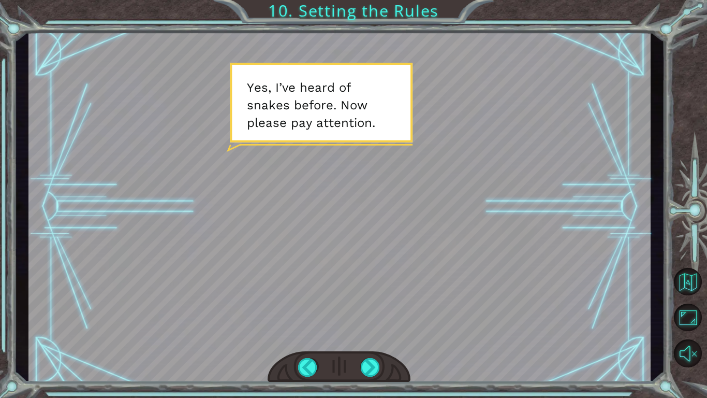
click at [359, 318] on div at bounding box center [339, 207] width 623 height 350
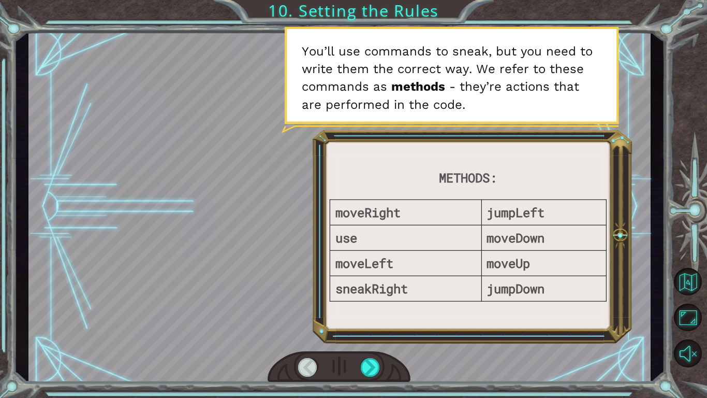
click at [461, 326] on div at bounding box center [339, 207] width 623 height 350
click at [374, 361] on div at bounding box center [371, 367] width 20 height 19
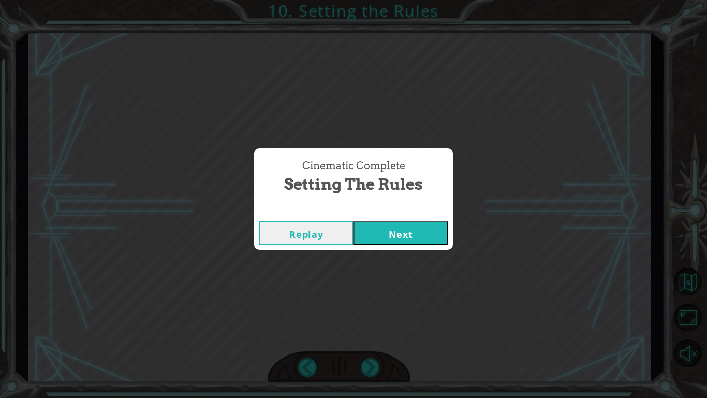
click at [374, 221] on button "Next" at bounding box center [401, 232] width 94 height 23
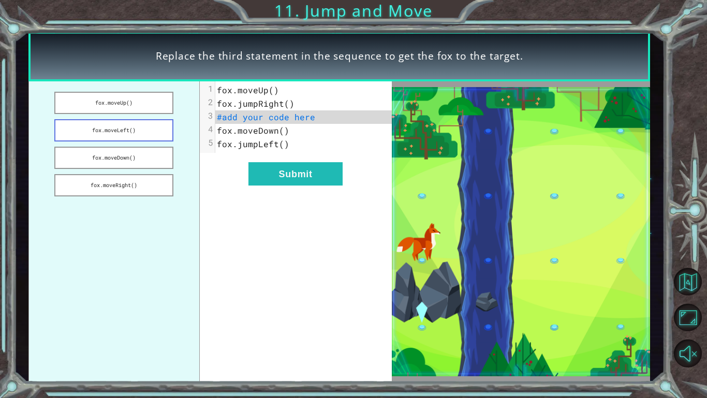
click at [154, 132] on button "fox.moveLeft()" at bounding box center [113, 130] width 119 height 22
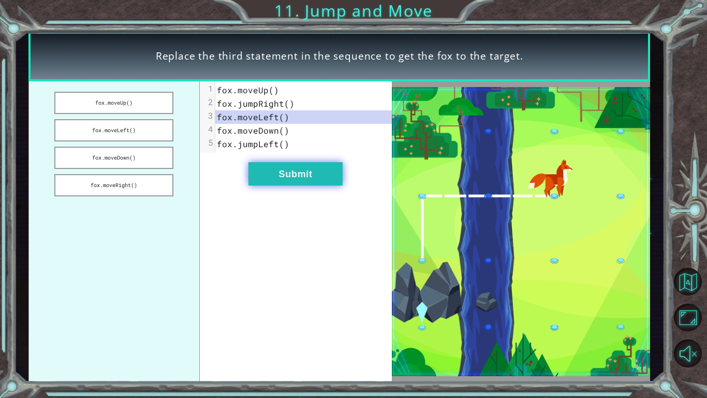
click at [268, 183] on button "Submit" at bounding box center [296, 173] width 94 height 23
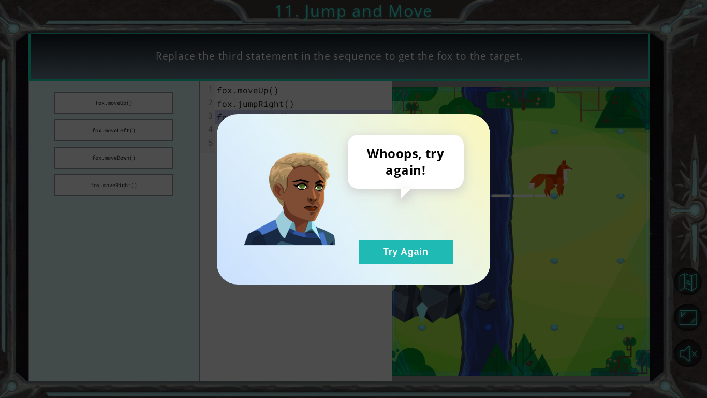
click at [391, 266] on div "Whoops, try again! Try Again" at bounding box center [353, 199] width 273 height 170
click at [388, 252] on button "Try Again" at bounding box center [406, 251] width 94 height 23
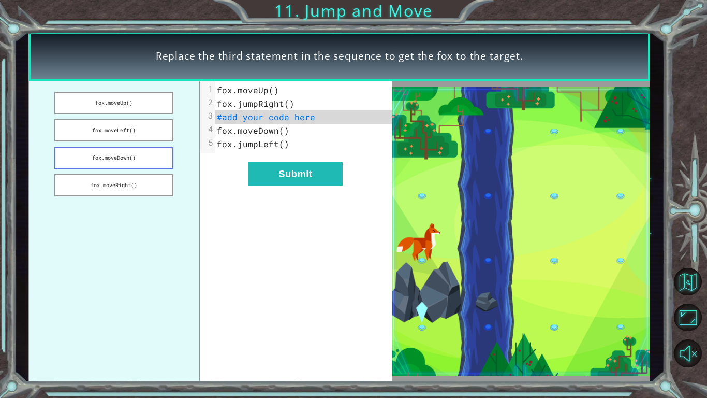
click at [150, 160] on button "fox.moveDown()" at bounding box center [113, 158] width 119 height 22
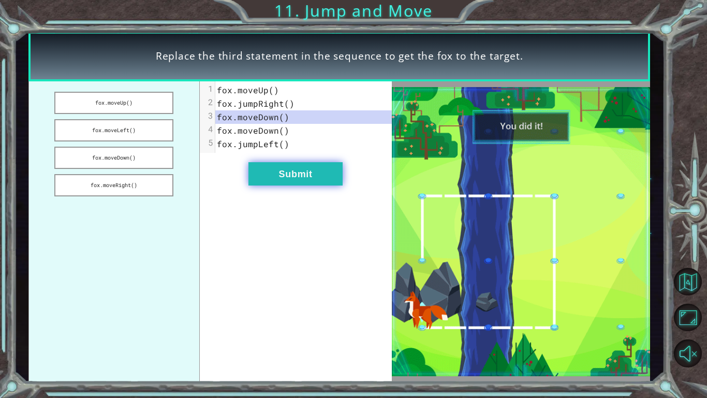
click at [262, 172] on button "Submit" at bounding box center [296, 173] width 94 height 23
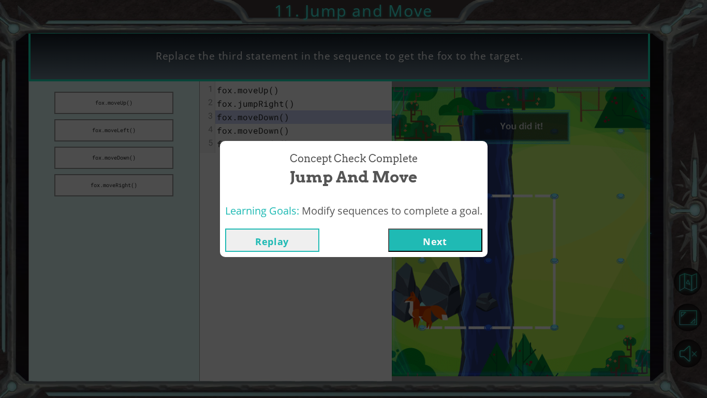
click at [449, 233] on button "Next" at bounding box center [435, 239] width 94 height 23
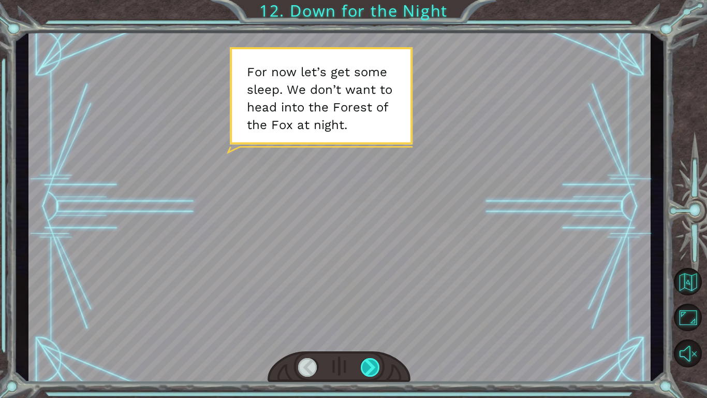
click at [377, 365] on div at bounding box center [371, 367] width 20 height 19
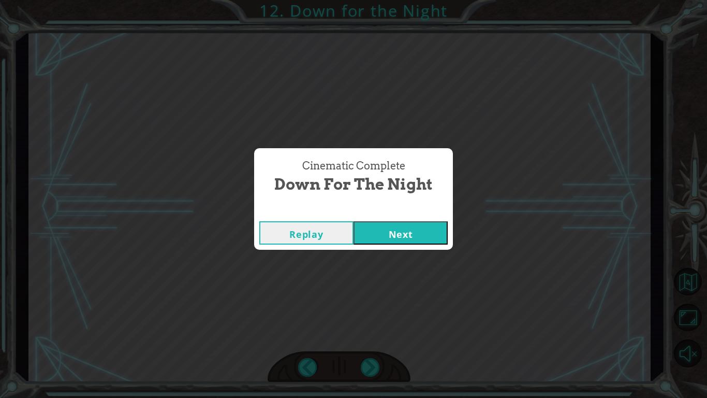
click at [435, 230] on button "Next" at bounding box center [401, 232] width 94 height 23
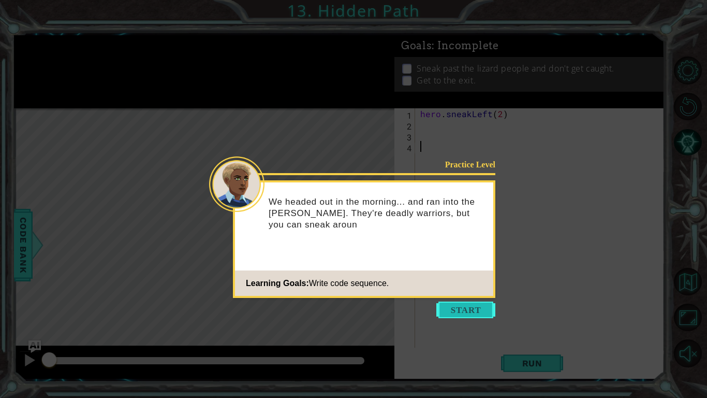
click at [466, 307] on button "Start" at bounding box center [466, 309] width 59 height 17
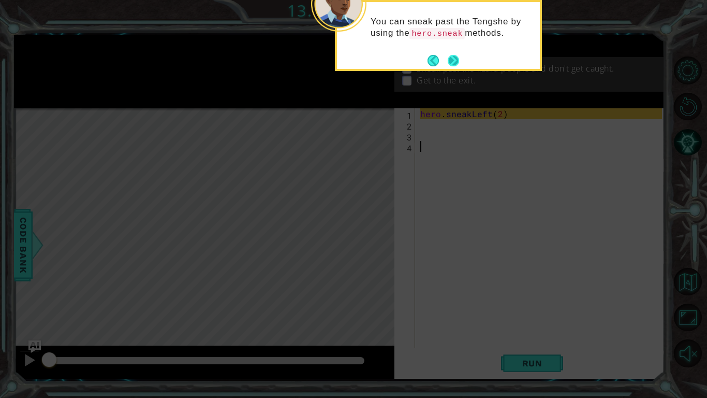
click at [452, 61] on button "Next" at bounding box center [453, 60] width 19 height 19
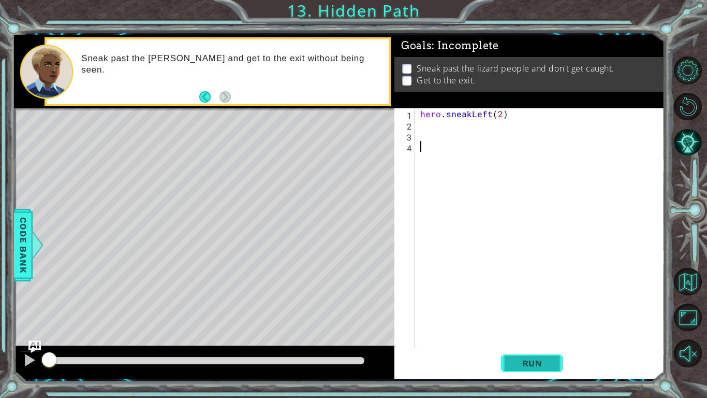
click at [532, 358] on span "Run" at bounding box center [532, 363] width 41 height 10
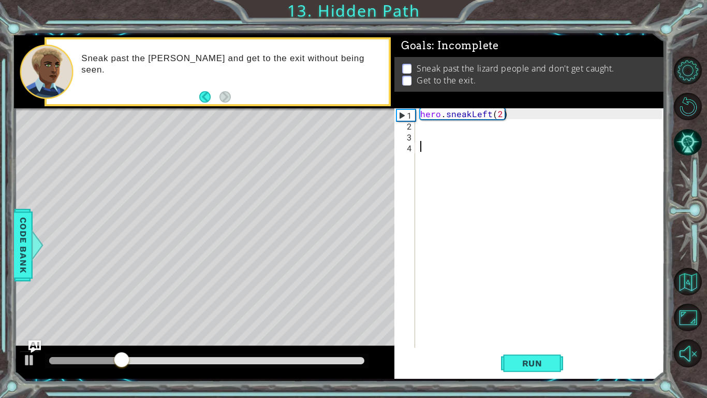
click at [425, 128] on div "hero . sneakLeft ( 2 )" at bounding box center [542, 238] width 249 height 261
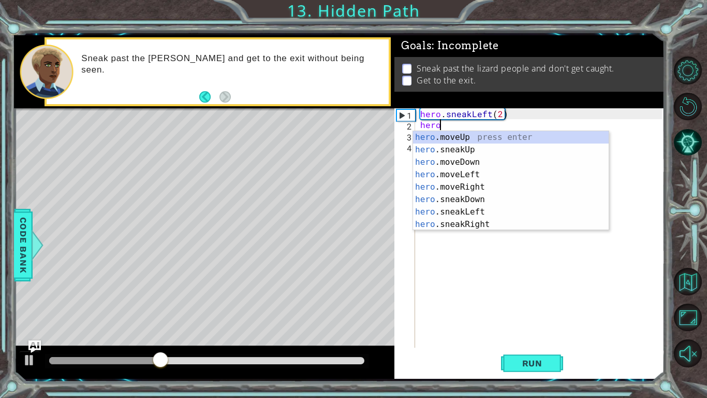
scroll to position [0, 1]
click at [518, 172] on div "hero .moveUp press enter hero .sneakUp press enter hero .moveDown press enter h…" at bounding box center [511, 193] width 196 height 124
type textarea "hero.moveLeft(1)"
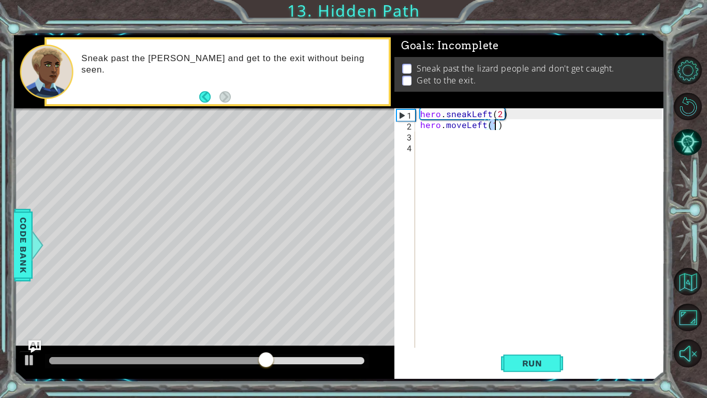
click at [423, 136] on div "hero . sneakLeft ( 2 ) hero . moveLeft ( 1 )" at bounding box center [542, 238] width 249 height 261
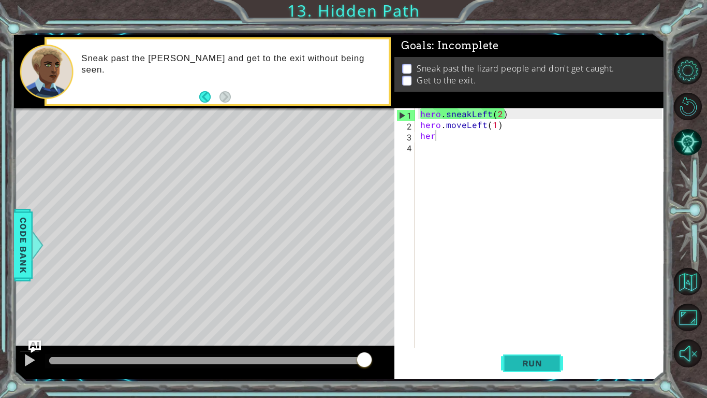
click at [556, 362] on button "Run" at bounding box center [532, 363] width 62 height 27
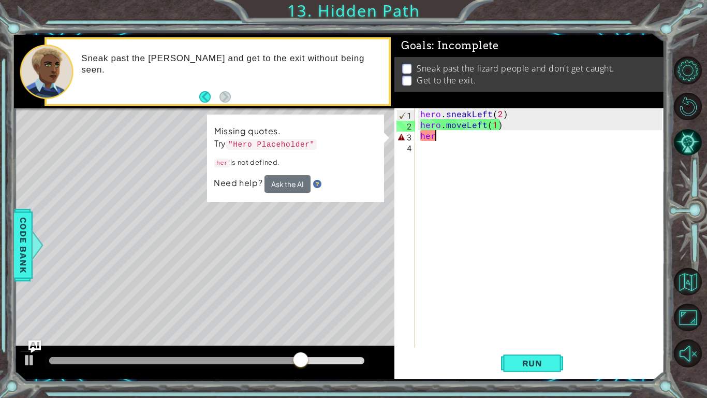
scroll to position [0, 1]
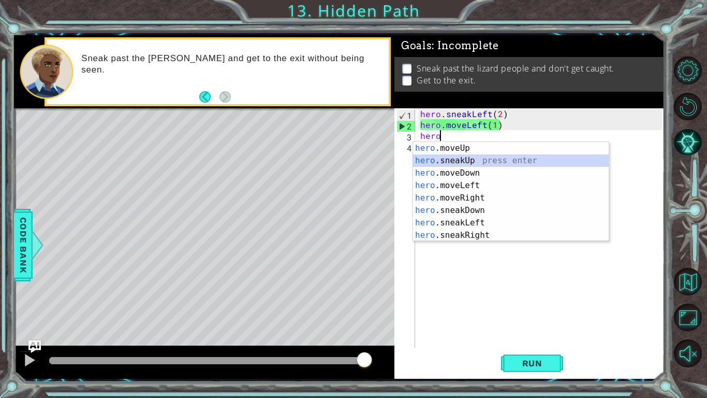
click at [478, 162] on div "hero .moveUp press enter hero .sneakUp press enter hero .moveDown press enter h…" at bounding box center [511, 204] width 196 height 124
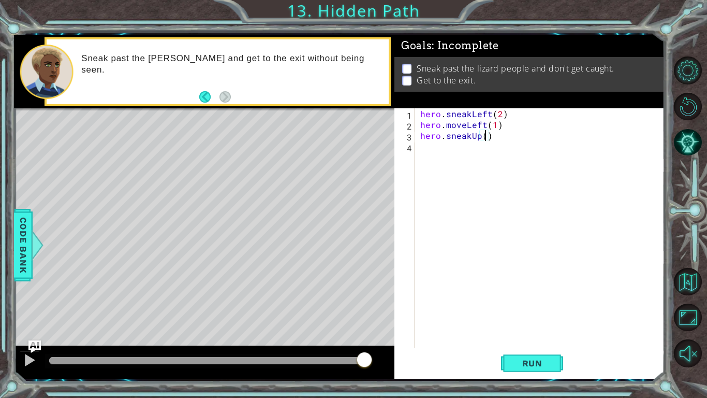
scroll to position [0, 4]
type textarea "hero.sneakUp(2)"
click at [532, 355] on button "Run" at bounding box center [532, 363] width 62 height 27
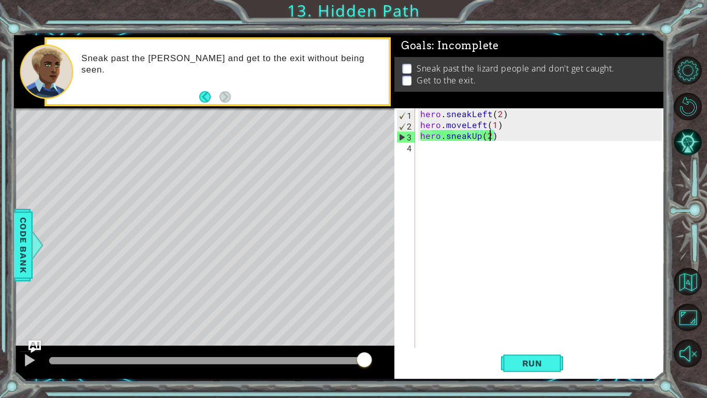
click at [424, 152] on div "hero . sneakLeft ( 2 ) hero . moveLeft ( 1 ) hero . sneakUp ( 2 )" at bounding box center [542, 238] width 249 height 261
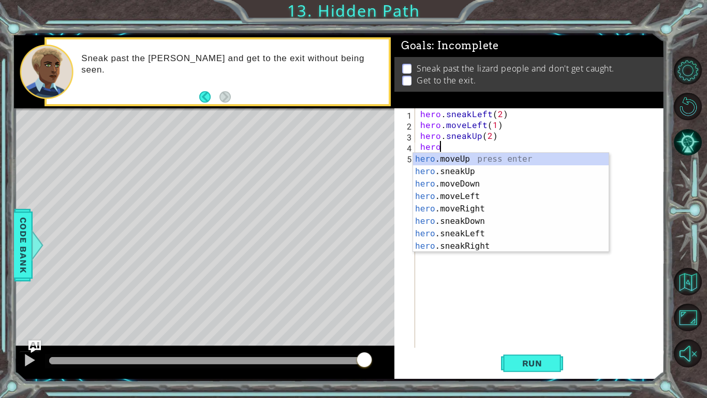
scroll to position [0, 1]
click at [479, 196] on div "hero .moveUp press enter hero .sneakUp press enter hero .moveDown press enter h…" at bounding box center [511, 215] width 196 height 124
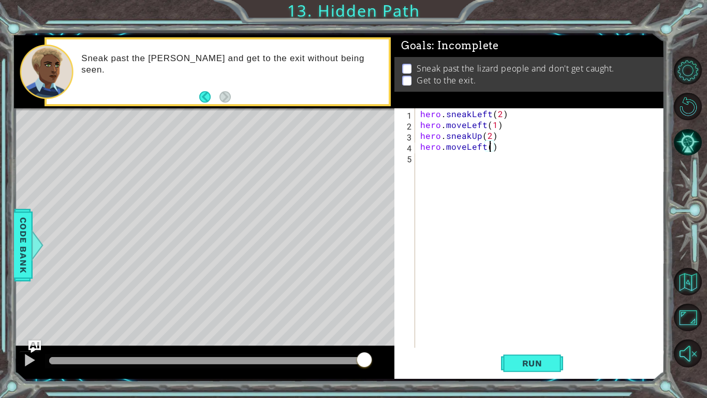
scroll to position [0, 4]
click at [555, 368] on button "Run" at bounding box center [532, 363] width 62 height 27
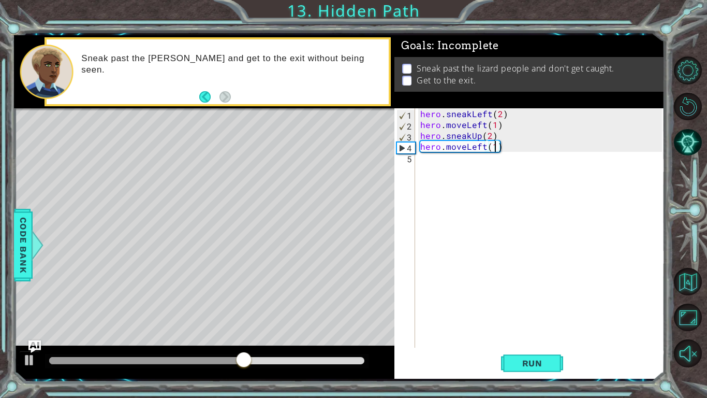
click at [503, 146] on div "hero . sneakLeft ( 2 ) hero . moveLeft ( 1 ) hero . sneakUp ( 2 ) hero . moveLe…" at bounding box center [542, 238] width 249 height 261
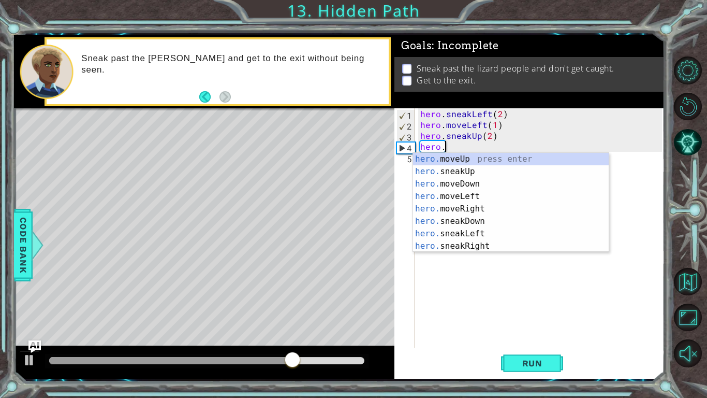
scroll to position [0, 1]
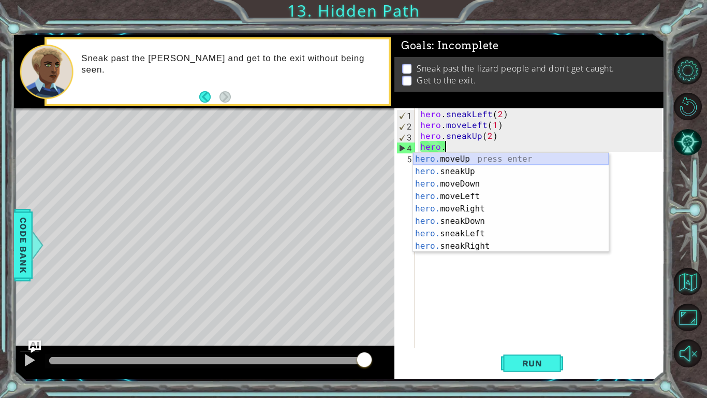
click at [497, 158] on div "hero. moveUp press enter hero. sneakUp press enter hero. moveDown press enter h…" at bounding box center [511, 215] width 196 height 124
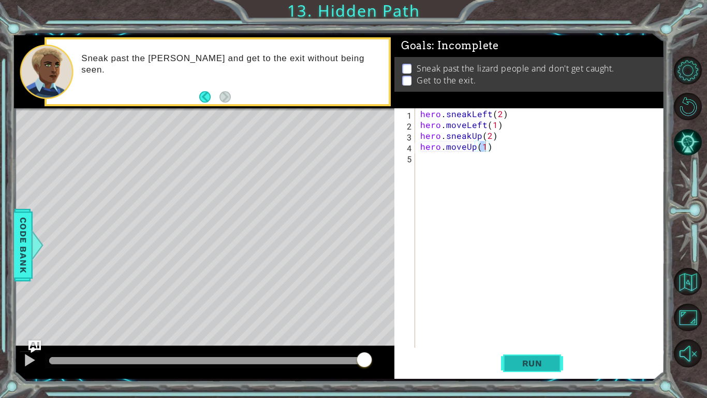
click at [531, 373] on button "Run" at bounding box center [532, 363] width 62 height 27
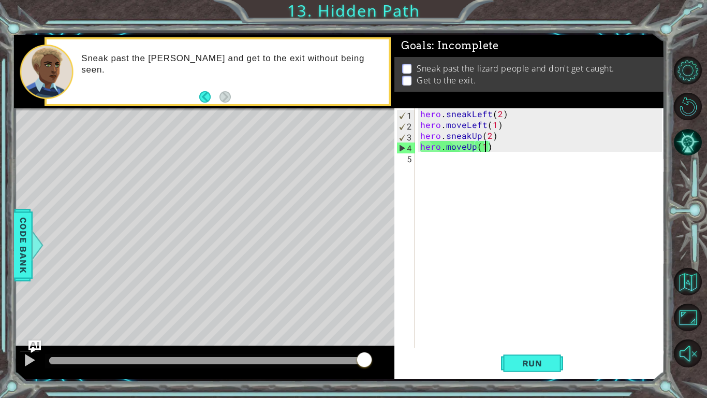
click at [492, 149] on div "hero . sneakLeft ( 2 ) hero . moveLeft ( 1 ) hero . sneakUp ( 2 ) hero . moveUp…" at bounding box center [542, 238] width 249 height 261
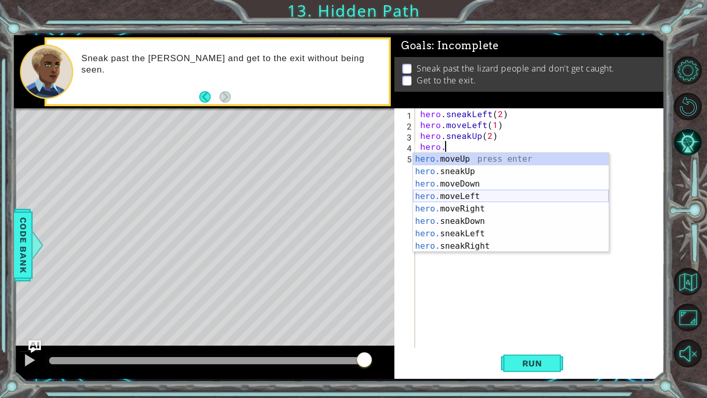
click at [451, 194] on div "hero. moveUp press enter hero. sneakUp press enter hero. moveDown press enter h…" at bounding box center [511, 215] width 196 height 124
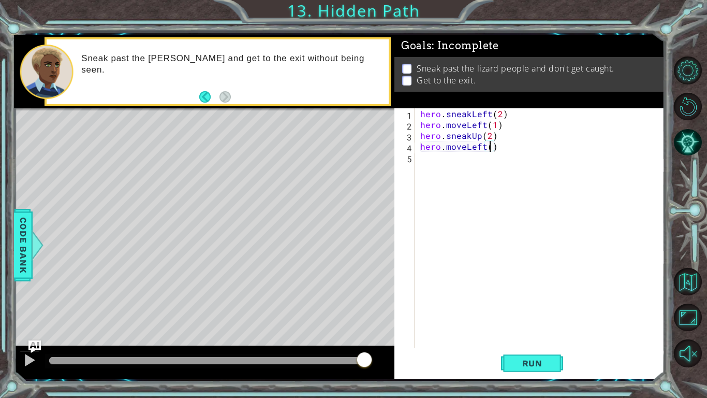
scroll to position [0, 4]
click at [534, 357] on button "Run" at bounding box center [532, 363] width 62 height 27
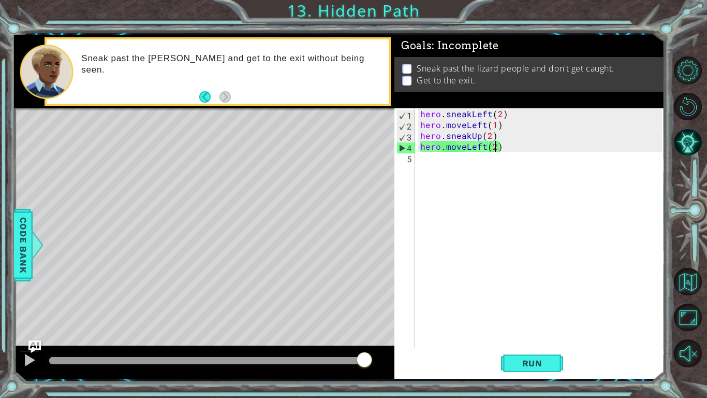
click at [509, 144] on div "hero . sneakLeft ( 2 ) hero . moveLeft ( 1 ) hero . sneakUp ( 2 ) hero . moveLe…" at bounding box center [542, 238] width 249 height 261
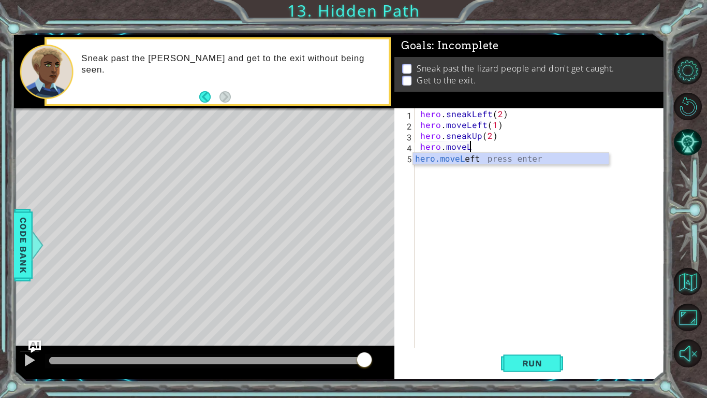
type textarea "hero.move"
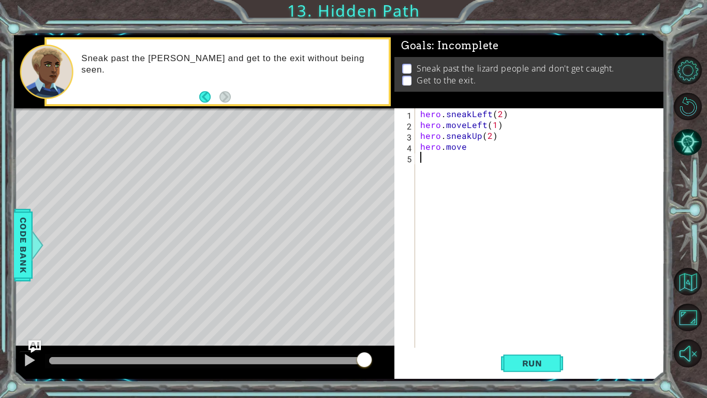
click at [492, 202] on div "hero . sneakLeft ( 2 ) hero . moveLeft ( 1 ) hero . sneakUp ( 2 ) hero . move" at bounding box center [542, 238] width 249 height 261
click at [467, 148] on div "hero . sneakLeft ( 2 ) hero . moveLeft ( 1 ) hero . sneakUp ( 2 ) hero . move" at bounding box center [542, 238] width 249 height 261
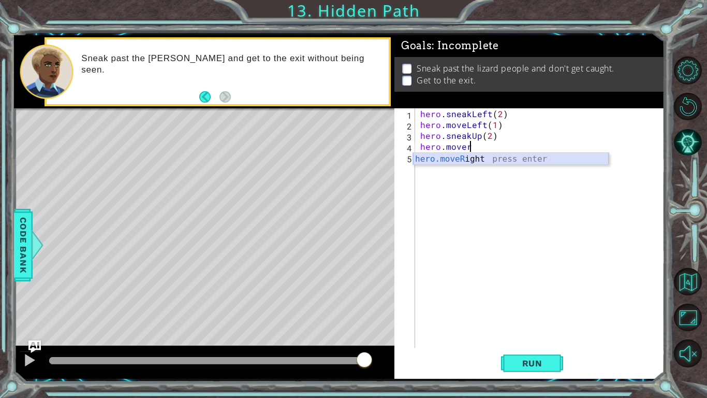
click at [463, 160] on div "hero.moveR ight press enter" at bounding box center [511, 171] width 196 height 37
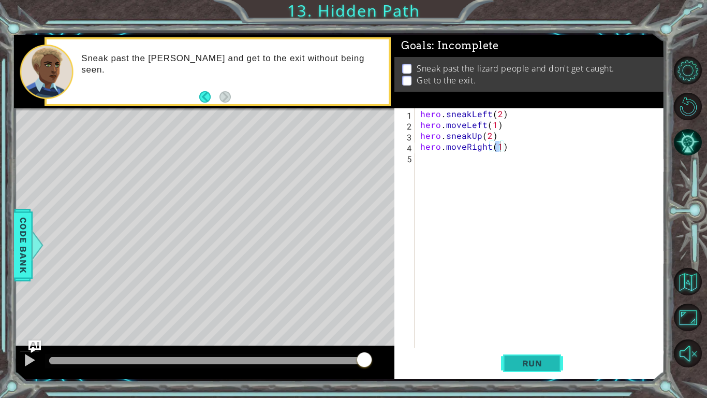
click at [554, 371] on button "Run" at bounding box center [532, 363] width 62 height 27
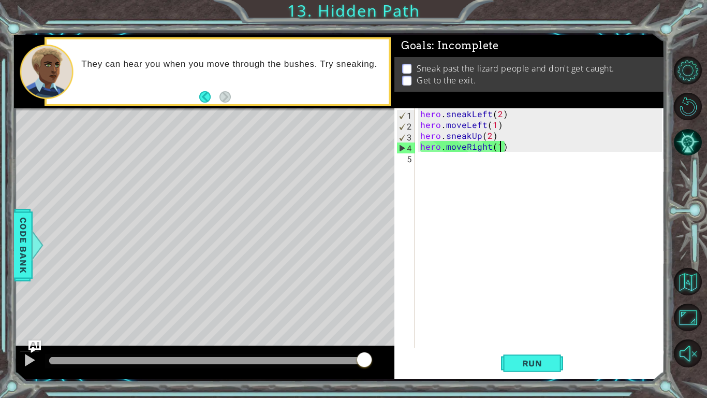
click at [505, 147] on div "hero . sneakLeft ( 2 ) hero . moveLeft ( 1 ) hero . sneakUp ( 2 ) hero . moveRi…" at bounding box center [542, 238] width 249 height 261
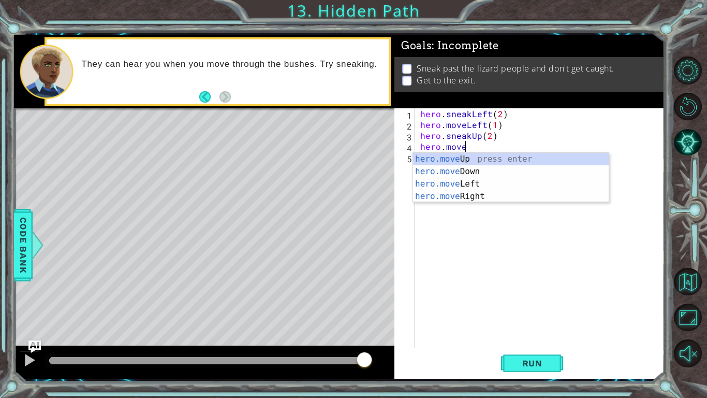
scroll to position [0, 2]
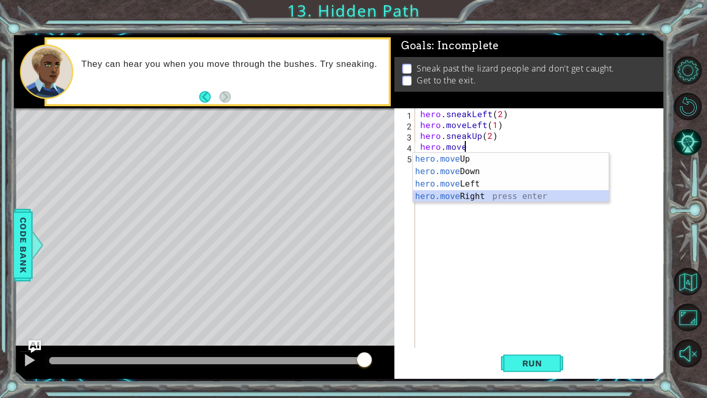
click at [502, 194] on div "hero.move Up press enter hero.move Down press enter hero.move Left press enter …" at bounding box center [511, 190] width 196 height 75
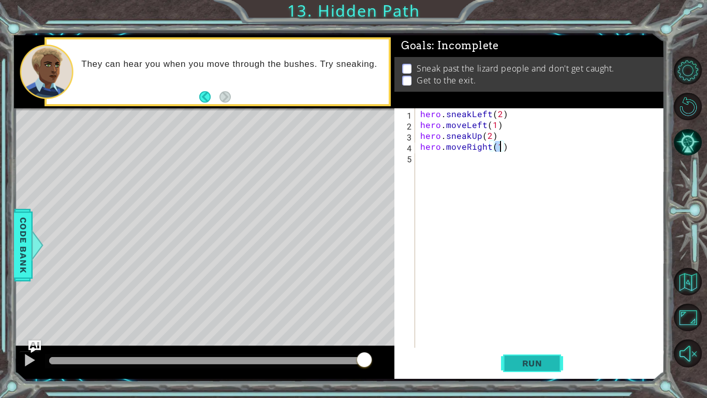
click at [519, 354] on button "Run" at bounding box center [532, 363] width 62 height 27
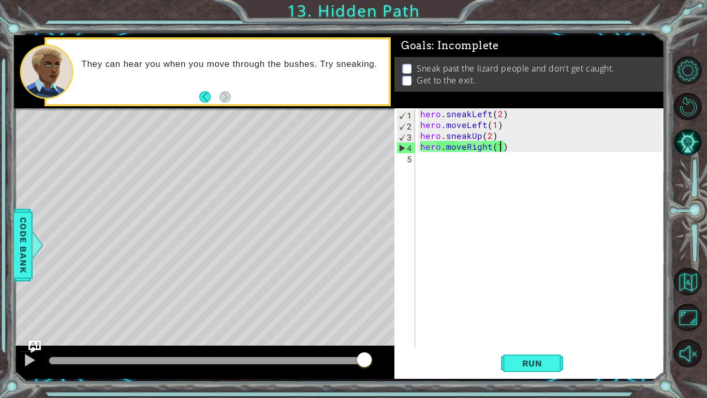
click at [507, 142] on div "hero . sneakLeft ( 2 ) hero . moveLeft ( 1 ) hero . sneakUp ( 2 ) hero . moveRi…" at bounding box center [542, 238] width 249 height 261
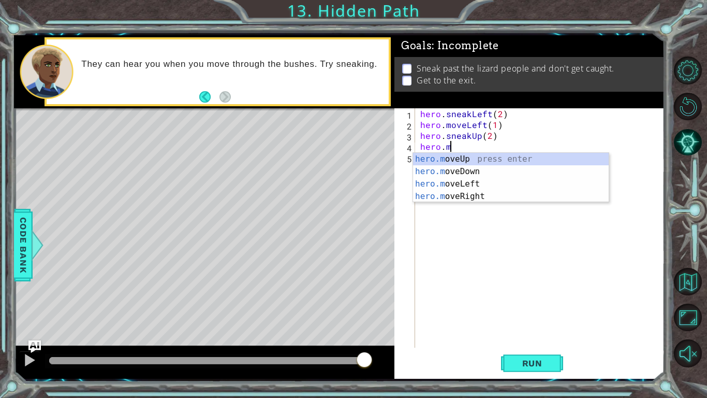
scroll to position [0, 1]
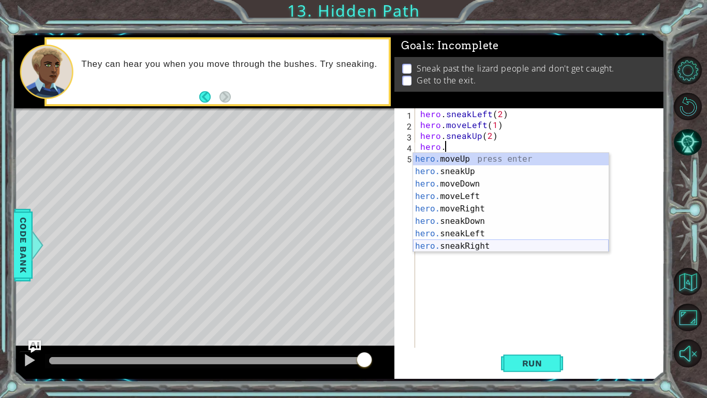
click at [490, 243] on div "hero. moveUp press enter hero. sneakUp press enter hero. moveDown press enter h…" at bounding box center [511, 215] width 196 height 124
type textarea "hero.sneakRight(1)"
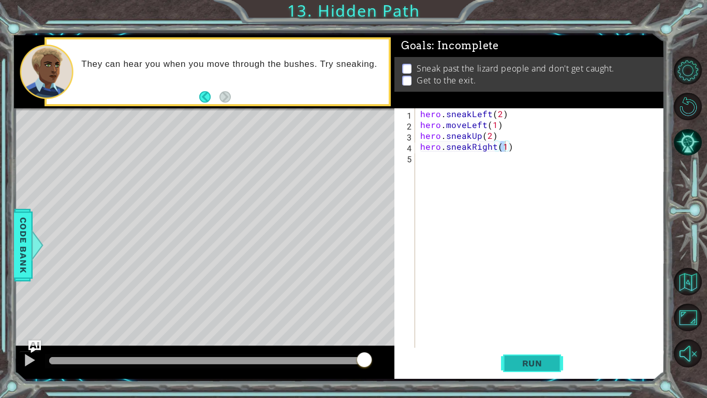
click at [523, 363] on span "Run" at bounding box center [532, 363] width 41 height 10
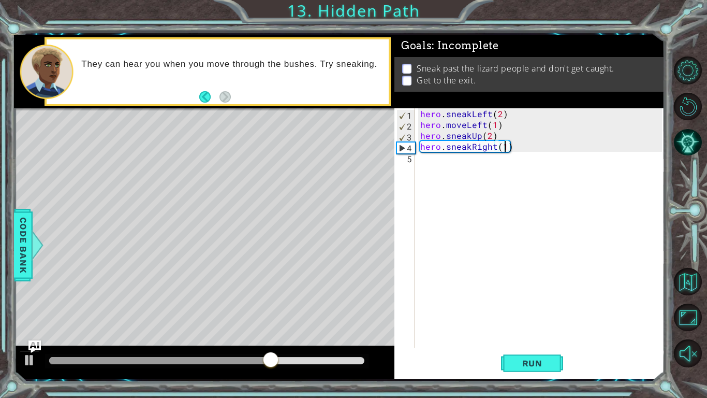
click at [425, 163] on div "hero . sneakLeft ( 2 ) hero . moveLeft ( 1 ) hero . sneakUp ( 2 ) hero . sneakR…" at bounding box center [542, 238] width 249 height 261
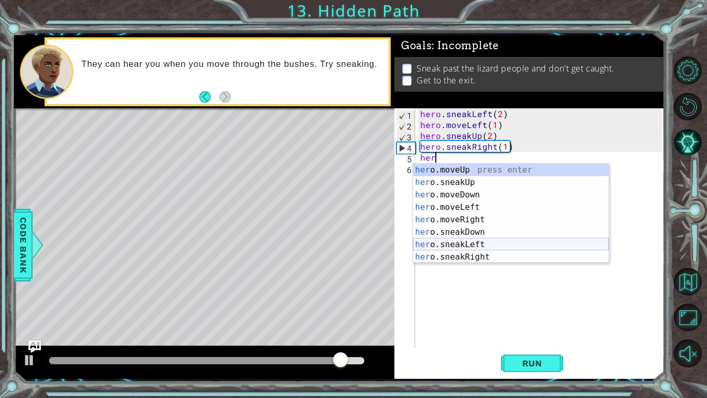
click at [488, 240] on div "her o.moveUp press enter her o.sneakUp press enter her o.moveDown press enter h…" at bounding box center [511, 226] width 196 height 124
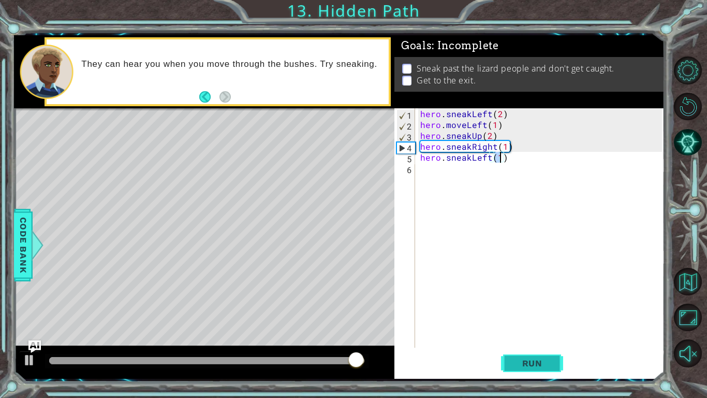
type textarea "hero.sneakLeft(1)"
click at [551, 361] on span "Run" at bounding box center [532, 363] width 41 height 10
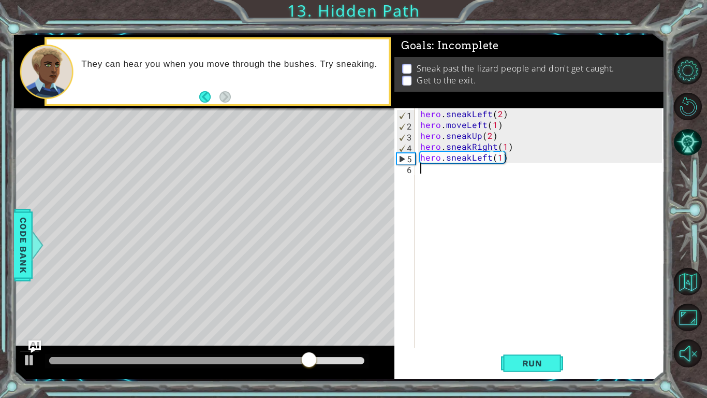
click at [511, 166] on div "hero . sneakLeft ( 2 ) hero . moveLeft ( 1 ) hero . sneakUp ( 2 ) hero . sneakR…" at bounding box center [542, 238] width 249 height 261
click at [511, 164] on div "hero . sneakLeft ( 2 ) hero . moveLeft ( 1 ) hero . sneakUp ( 2 ) hero . sneakR…" at bounding box center [542, 238] width 249 height 261
click at [506, 159] on div "hero . sneakLeft ( 2 ) hero . moveLeft ( 1 ) hero . sneakUp ( 2 ) hero . sneakR…" at bounding box center [542, 238] width 249 height 261
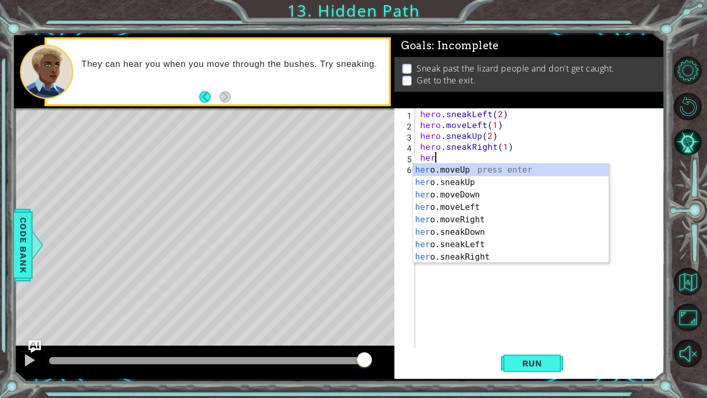
type textarea "h"
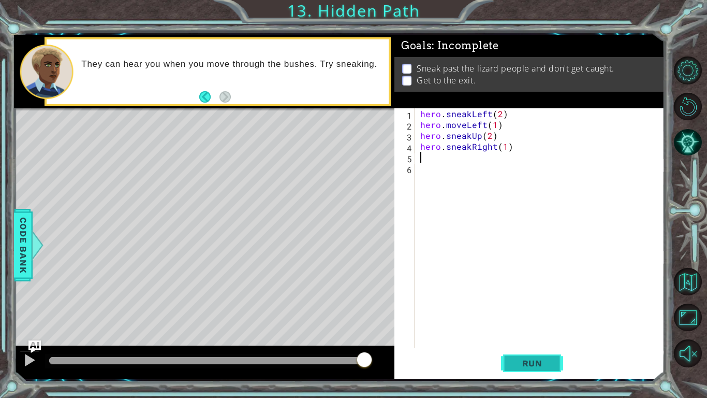
click at [550, 361] on span "Run" at bounding box center [532, 363] width 41 height 10
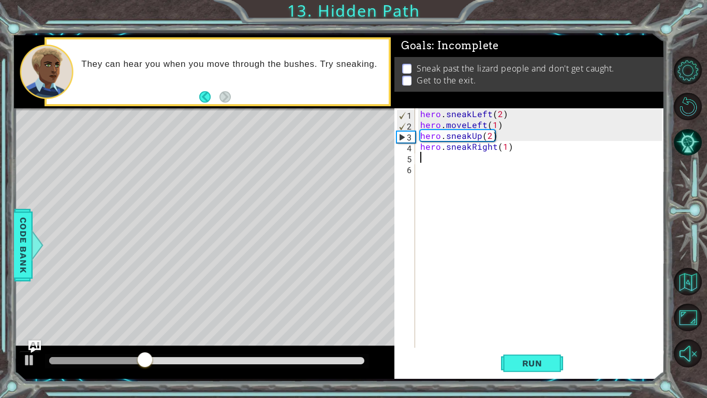
click at [465, 308] on div "hero . sneakLeft ( 2 ) hero . moveLeft ( 1 ) hero . sneakUp ( 2 ) hero . sneakR…" at bounding box center [542, 238] width 249 height 261
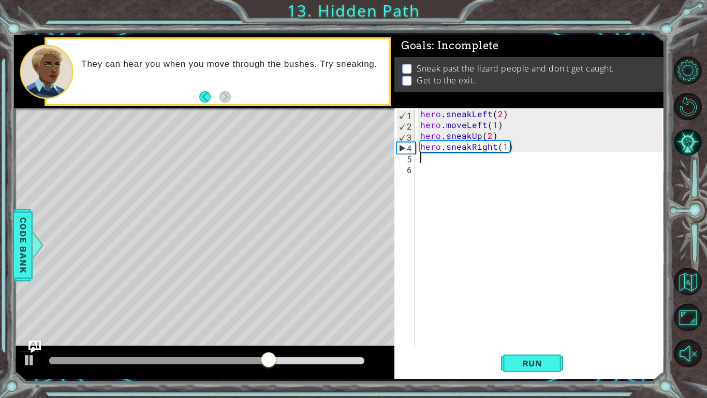
click at [425, 163] on div "hero . sneakLeft ( 2 ) hero . moveLeft ( 1 ) hero . sneakUp ( 2 ) hero . sneakR…" at bounding box center [542, 238] width 249 height 261
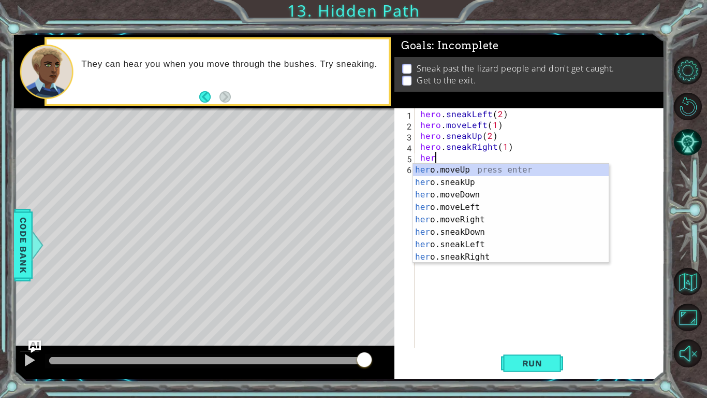
scroll to position [0, 1]
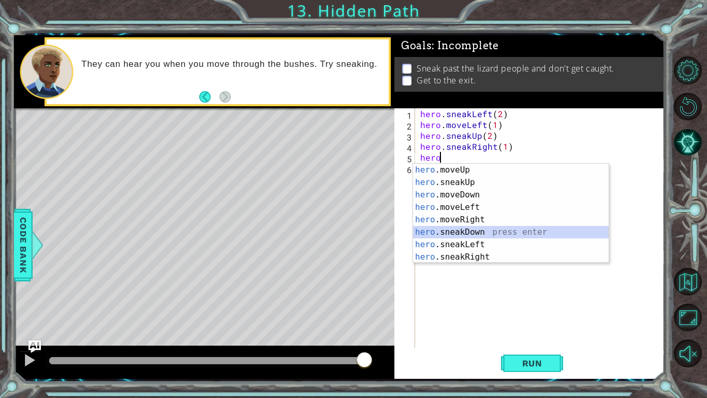
click at [484, 232] on div "hero .moveUp press enter hero .sneakUp press enter hero .moveDown press enter h…" at bounding box center [511, 226] width 196 height 124
type textarea "hero.sneakDown(1)"
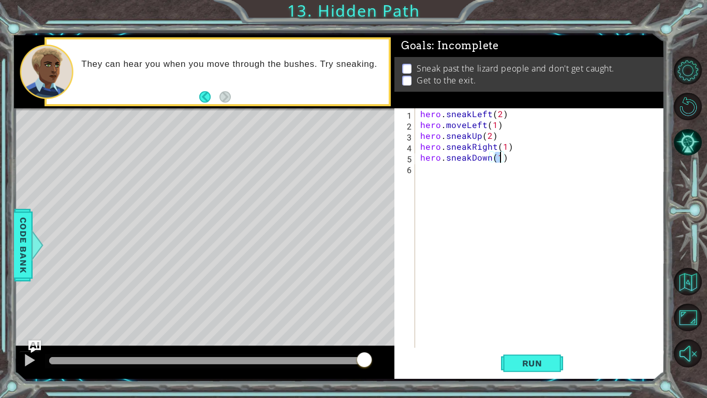
click at [508, 165] on div "hero . sneakLeft ( 2 ) hero . moveLeft ( 1 ) hero . sneakUp ( 2 ) hero . sneakR…" at bounding box center [542, 238] width 249 height 261
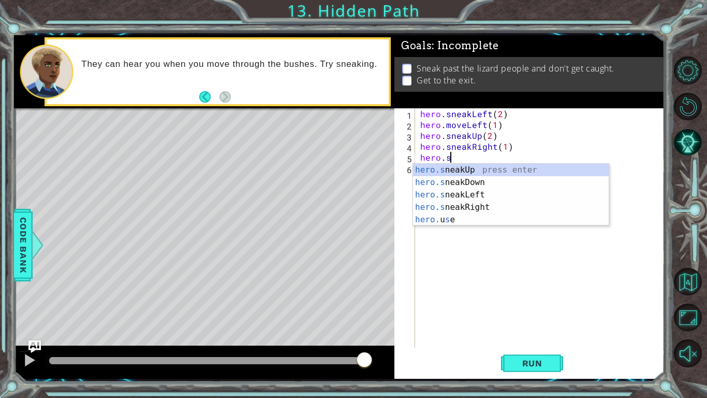
type textarea "hero."
